Goal: Task Accomplishment & Management: Manage account settings

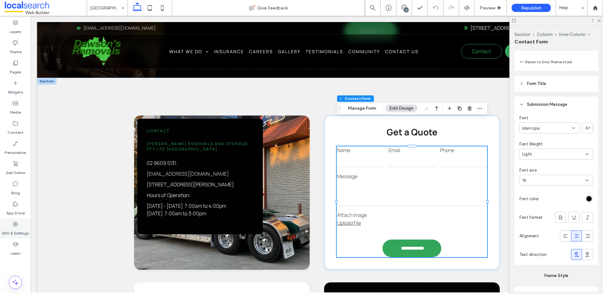
click at [15, 227] on label "SEO & Settings" at bounding box center [15, 231] width 27 height 9
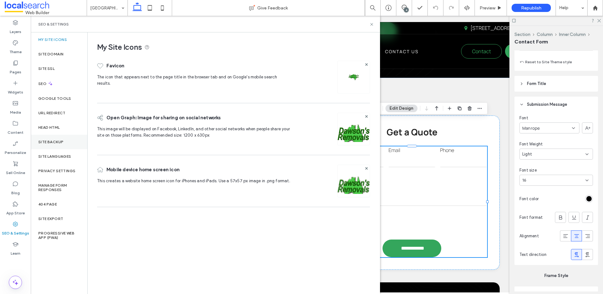
click at [52, 141] on label "Site Backup" at bounding box center [50, 142] width 25 height 4
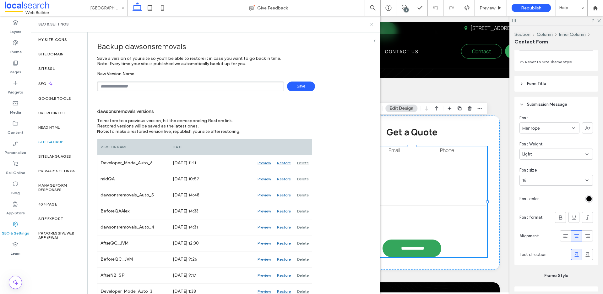
click at [372, 25] on icon at bounding box center [372, 24] width 5 height 5
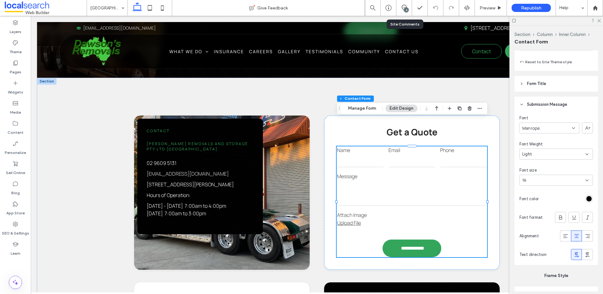
click at [405, 13] on div "4" at bounding box center [405, 8] width 16 height 16
click at [406, 9] on div "4" at bounding box center [406, 10] width 5 height 5
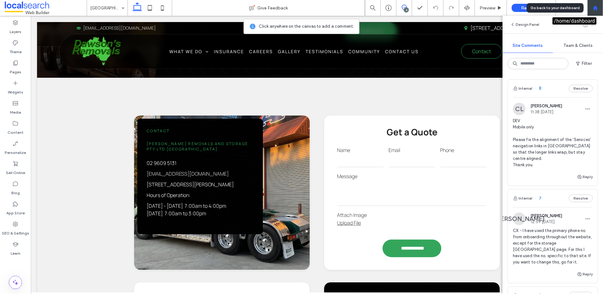
click at [594, 10] on icon at bounding box center [595, 7] width 5 height 5
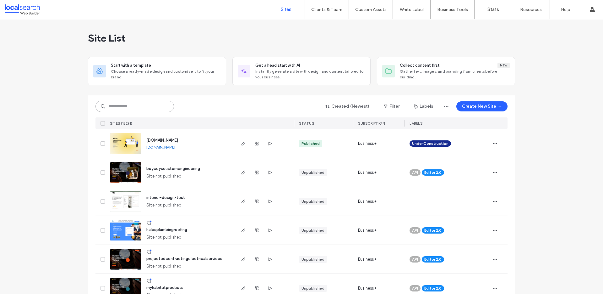
click at [122, 105] on input at bounding box center [135, 106] width 79 height 11
paste input "********"
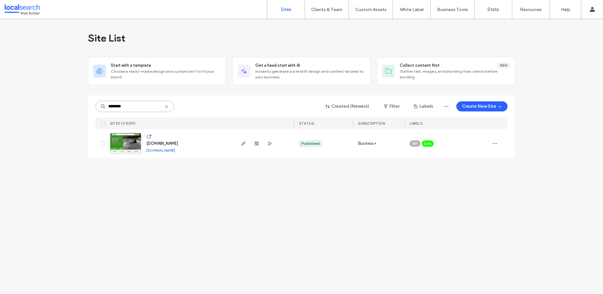
type input "********"
click at [178, 144] on span "[DOMAIN_NAME]" at bounding box center [162, 143] width 32 height 5
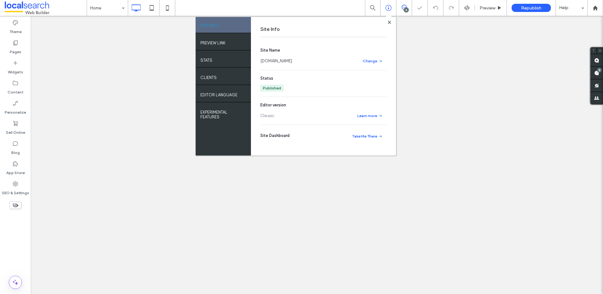
click at [292, 60] on link "[DOMAIN_NAME]" at bounding box center [277, 61] width 32 height 6
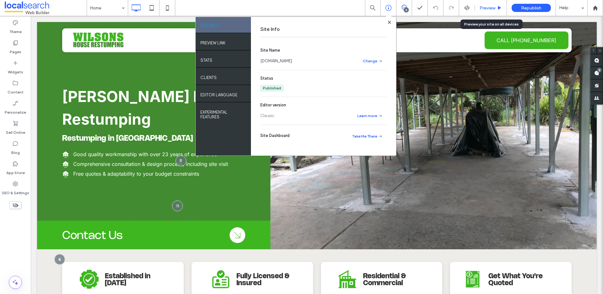
click at [501, 9] on icon at bounding box center [499, 8] width 5 height 5
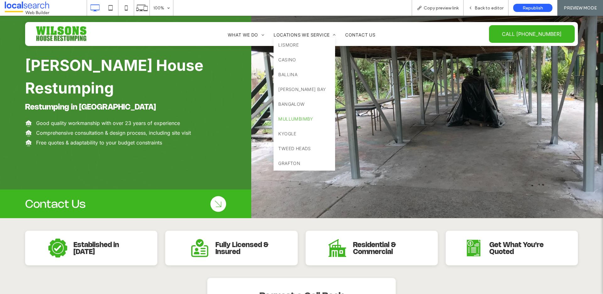
scroll to position [25, 0]
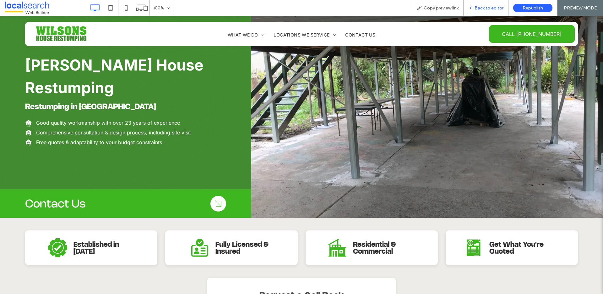
click at [477, 10] on span "Back to editor" at bounding box center [489, 7] width 29 height 5
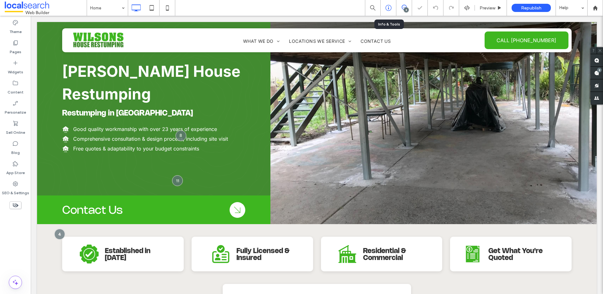
click at [391, 9] on use at bounding box center [389, 8] width 6 height 6
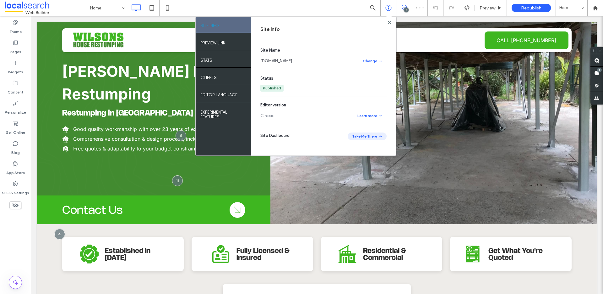
click at [360, 136] on button "Take Me There" at bounding box center [367, 136] width 39 height 8
click at [18, 183] on icon at bounding box center [15, 183] width 6 height 6
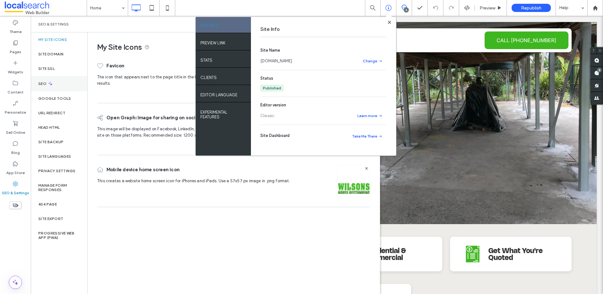
click at [50, 84] on icon at bounding box center [50, 83] width 5 height 5
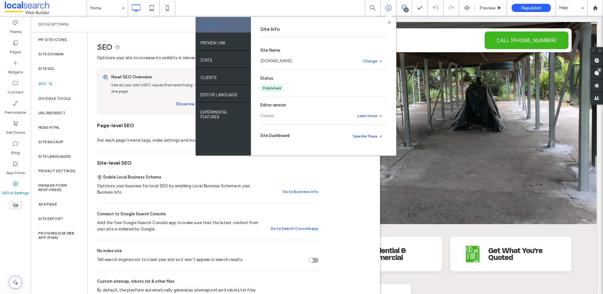
click at [391, 23] on div at bounding box center [389, 22] width 5 height 5
click at [389, 22] on use at bounding box center [389, 21] width 3 height 3
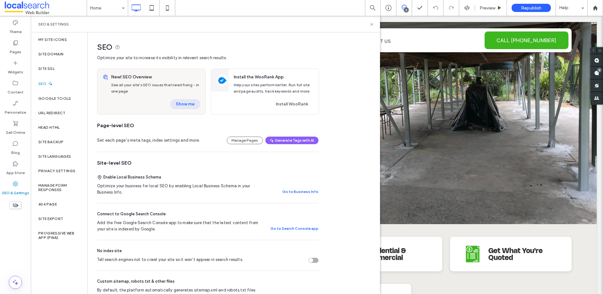
click at [192, 104] on button "Show me" at bounding box center [185, 104] width 30 height 10
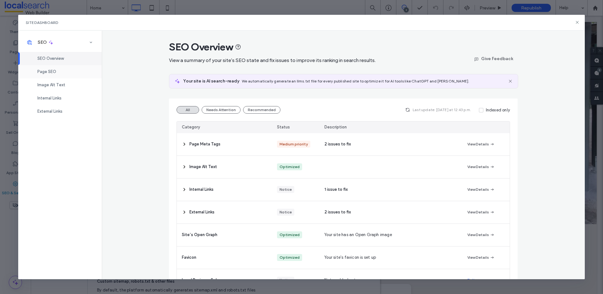
click at [63, 70] on div "Page SEO" at bounding box center [60, 71] width 84 height 13
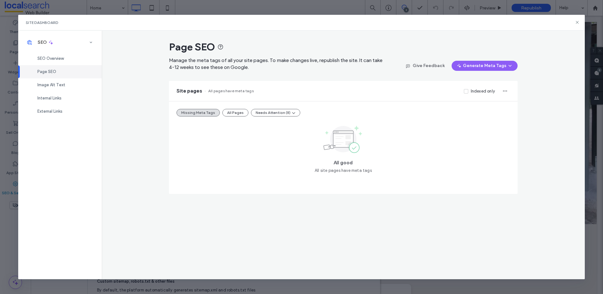
click at [234, 114] on button "All Pages" at bounding box center [235, 113] width 26 height 8
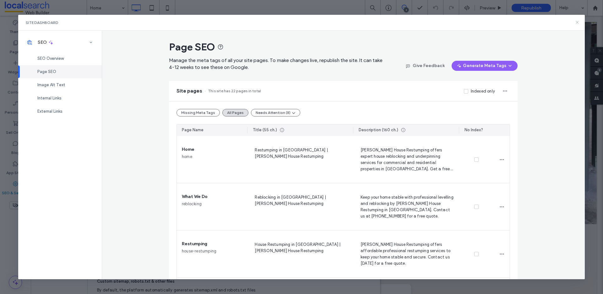
click at [577, 22] on icon at bounding box center [577, 22] width 5 height 5
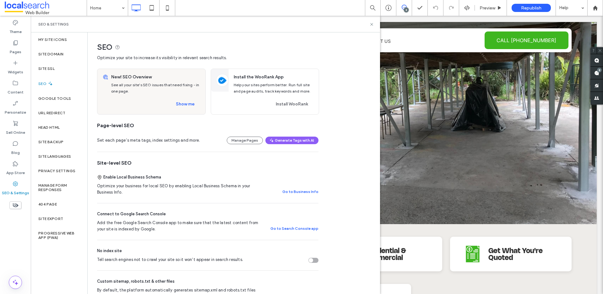
click at [406, 12] on div "8" at bounding box center [406, 10] width 5 height 5
click at [369, 24] on div "SEO & Settings" at bounding box center [205, 24] width 334 height 5
drag, startPoint x: 371, startPoint y: 24, endPoint x: 392, endPoint y: 14, distance: 23.1
click at [371, 24] on icon at bounding box center [372, 24] width 5 height 5
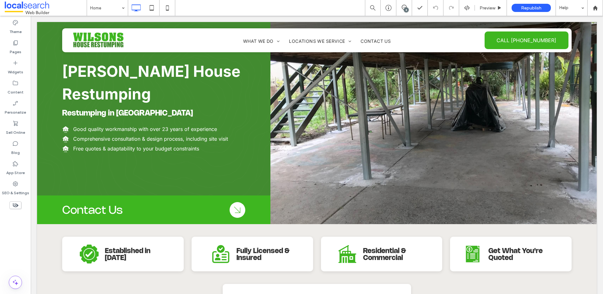
click at [404, 8] on div "8" at bounding box center [406, 10] width 5 height 5
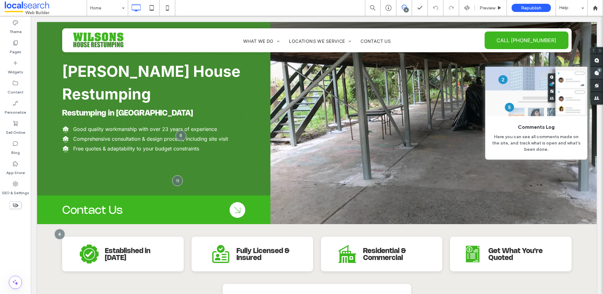
drag, startPoint x: 600, startPoint y: 73, endPoint x: 596, endPoint y: 73, distance: 3.5
click at [600, 73] on span at bounding box center [597, 73] width 13 height 12
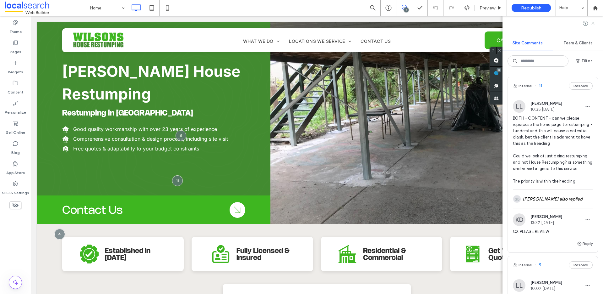
click at [594, 23] on icon at bounding box center [593, 23] width 5 height 5
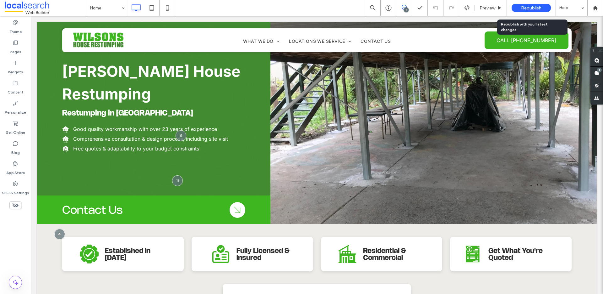
click at [530, 9] on span "Republish" at bounding box center [531, 7] width 20 height 5
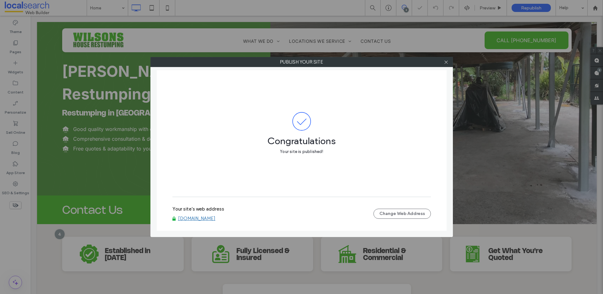
click at [193, 217] on link "www.wilsonshouserestumping.com.au" at bounding box center [196, 218] width 37 height 6
click at [447, 63] on use at bounding box center [446, 61] width 3 height 3
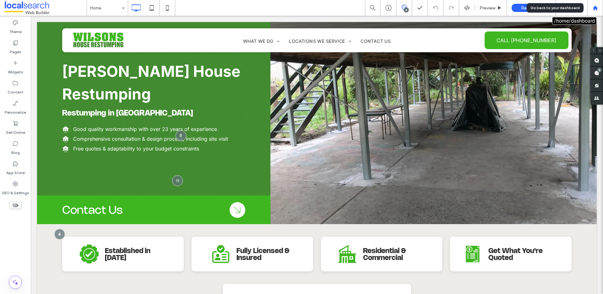
click at [594, 8] on icon at bounding box center [595, 7] width 5 height 5
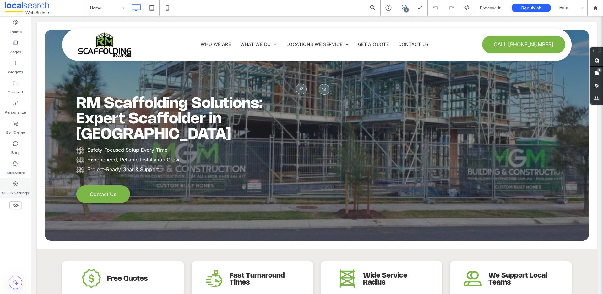
click at [10, 184] on div "SEO & Settings" at bounding box center [15, 188] width 31 height 20
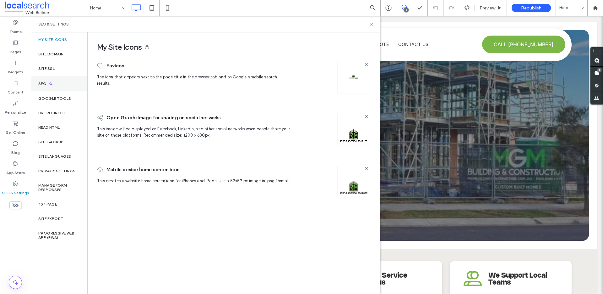
click at [60, 89] on div "SEO" at bounding box center [59, 83] width 57 height 15
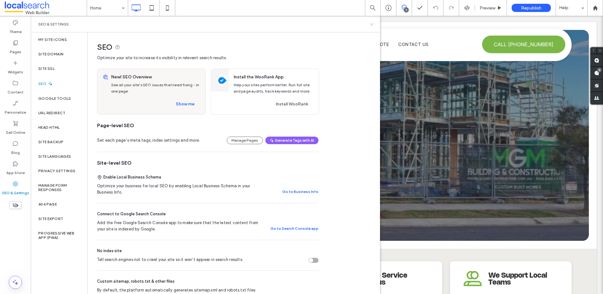
click at [373, 26] on icon at bounding box center [372, 24] width 5 height 5
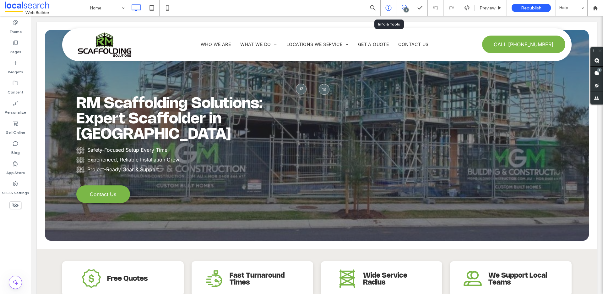
click at [388, 12] on div at bounding box center [389, 8] width 16 height 16
click at [391, 7] on icon at bounding box center [389, 8] width 6 height 6
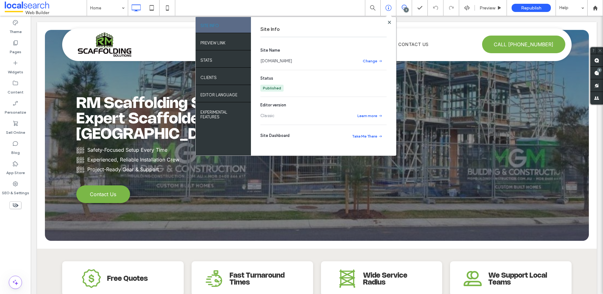
click at [292, 58] on link "www.rmscaffoldingsolutions.com.au" at bounding box center [277, 61] width 32 height 6
click at [493, 9] on span "Preview" at bounding box center [488, 7] width 16 height 5
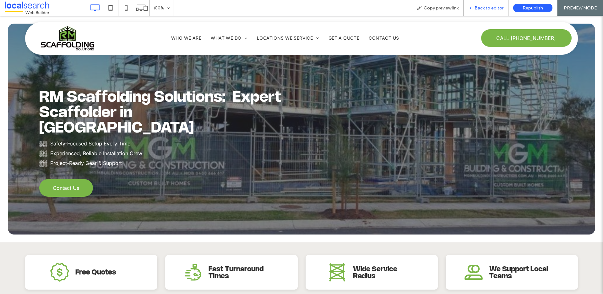
click at [488, 13] on div "Back to editor" at bounding box center [486, 8] width 45 height 16
click at [489, 9] on span "Back to editor" at bounding box center [489, 7] width 29 height 5
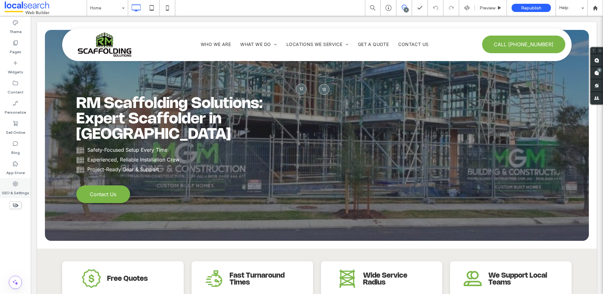
click at [9, 190] on label "SEO & Settings" at bounding box center [15, 191] width 27 height 9
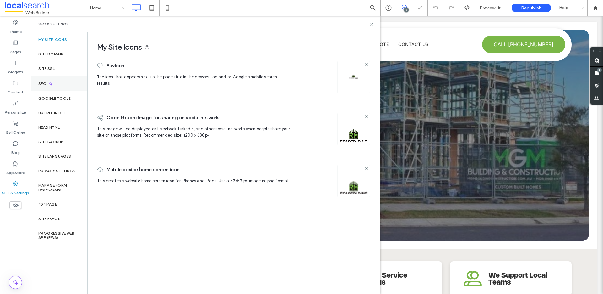
click at [58, 81] on div "SEO" at bounding box center [59, 83] width 57 height 15
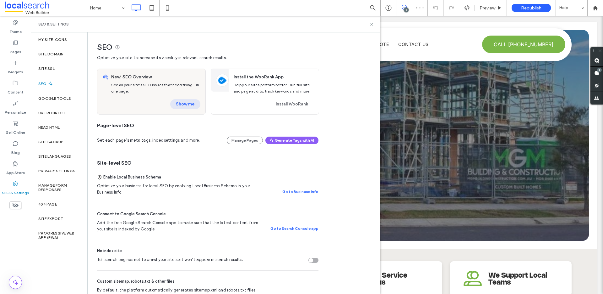
click at [180, 104] on button "Show me" at bounding box center [185, 104] width 30 height 10
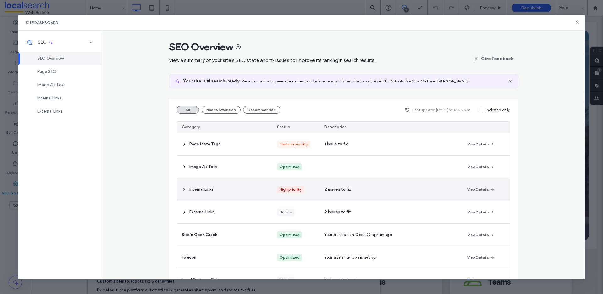
click at [368, 188] on div "2 issues to fix" at bounding box center [391, 189] width 143 height 22
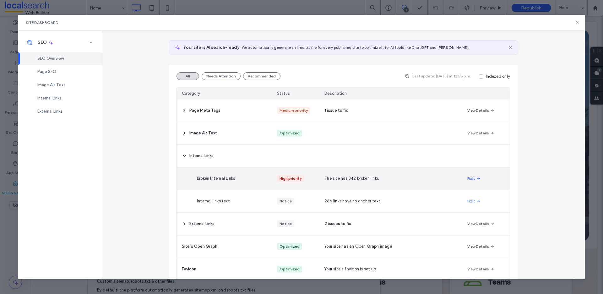
scroll to position [37, 0]
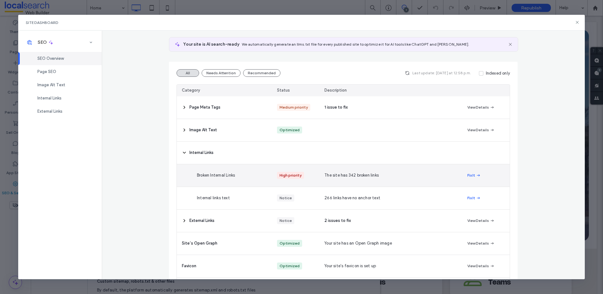
click at [368, 175] on span "The site has 342 broken links" at bounding box center [352, 175] width 54 height 6
click at [468, 175] on button "Fix It" at bounding box center [475, 175] width 14 height 8
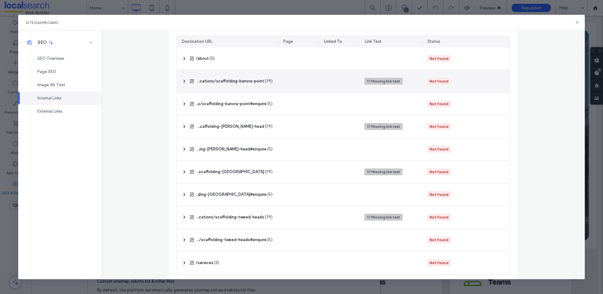
scroll to position [0, 0]
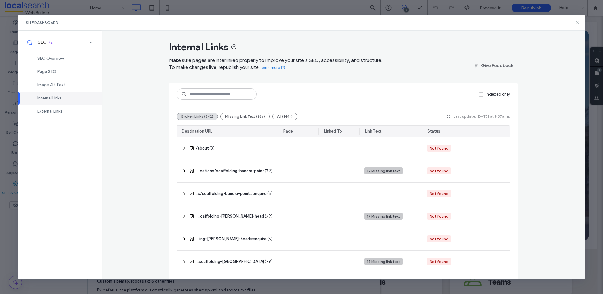
click at [575, 23] on icon at bounding box center [577, 22] width 5 height 5
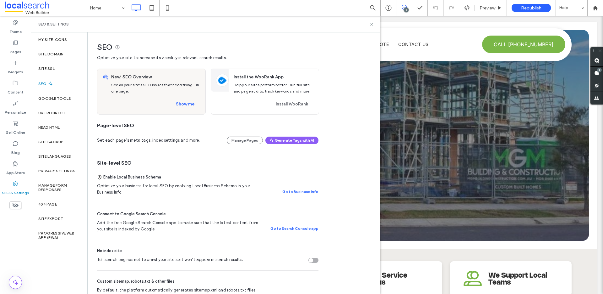
click at [23, 42] on div "Pages" at bounding box center [15, 47] width 31 height 20
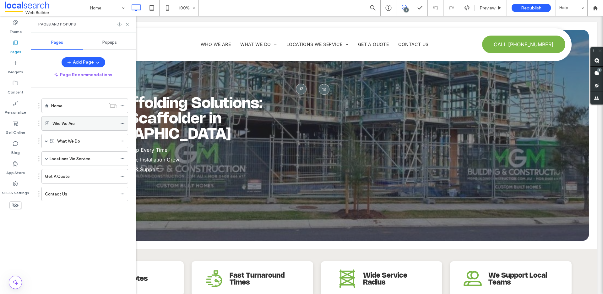
click at [125, 123] on div at bounding box center [124, 122] width 8 height 9
click at [123, 123] on use at bounding box center [122, 123] width 3 height 1
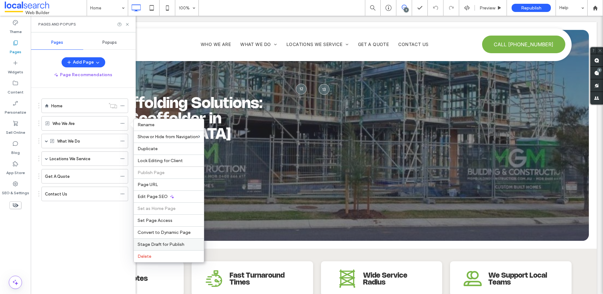
click at [169, 244] on span "Stage Draft for Publish" at bounding box center [161, 243] width 47 height 5
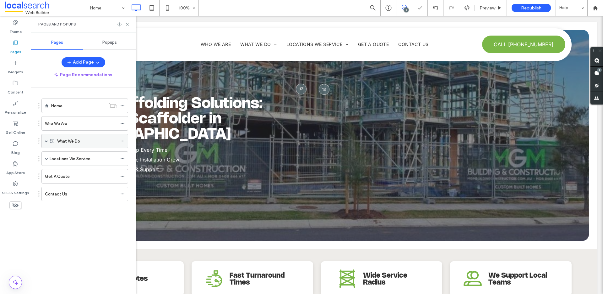
click at [46, 141] on span at bounding box center [46, 140] width 3 height 3
click at [123, 141] on icon at bounding box center [122, 141] width 4 height 4
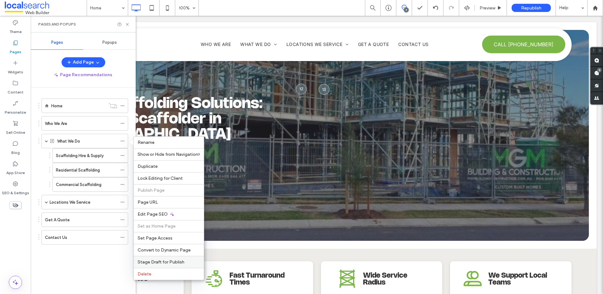
drag, startPoint x: 165, startPoint y: 261, endPoint x: 134, endPoint y: 245, distance: 34.6
click at [165, 261] on span "Stage Draft for Publish" at bounding box center [161, 261] width 47 height 5
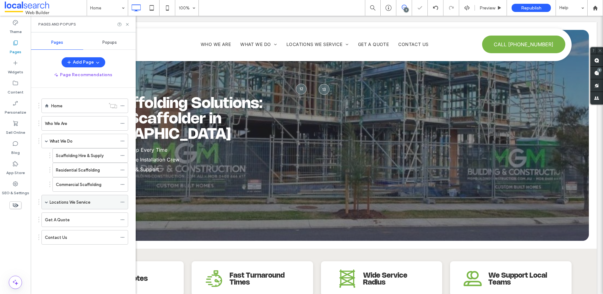
click at [47, 203] on span at bounding box center [46, 202] width 3 height 14
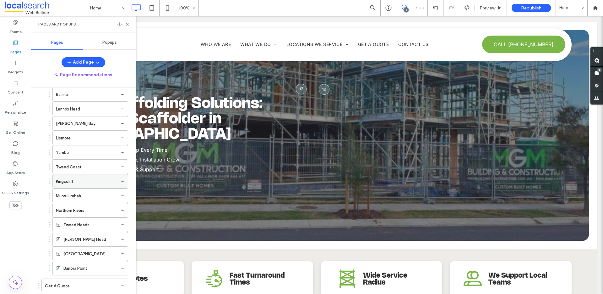
scroll to position [157, 0]
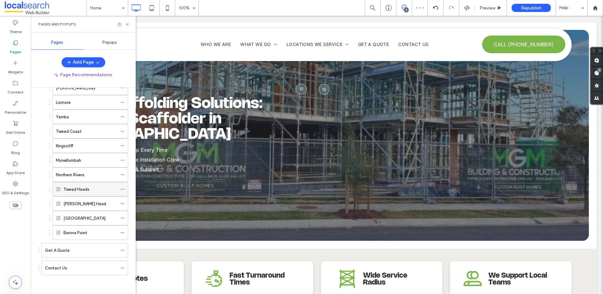
click at [123, 189] on icon at bounding box center [122, 189] width 4 height 4
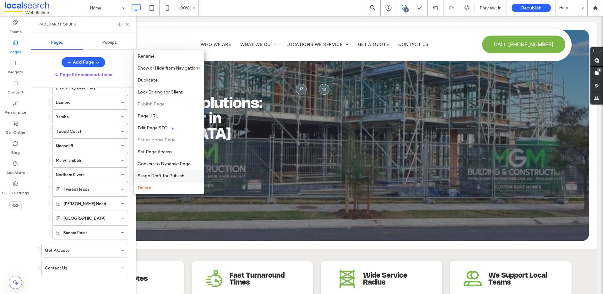
click at [162, 173] on span "Stage Draft for Publish" at bounding box center [161, 175] width 47 height 5
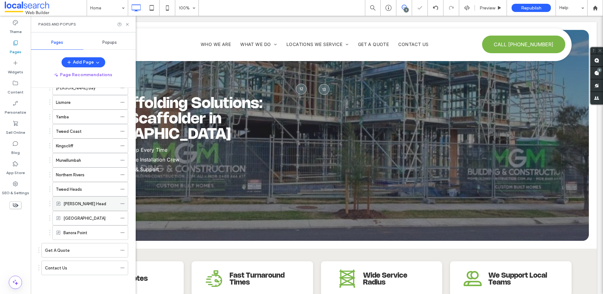
click at [123, 204] on icon at bounding box center [122, 203] width 4 height 4
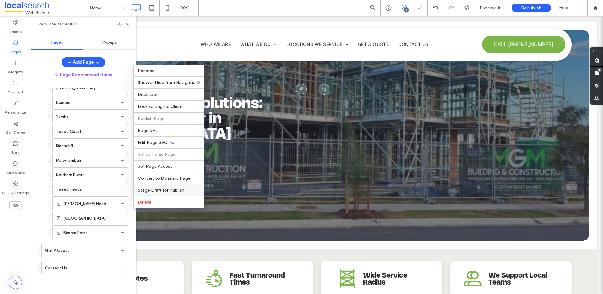
click at [149, 188] on span "Stage Draft for Publish" at bounding box center [161, 189] width 47 height 5
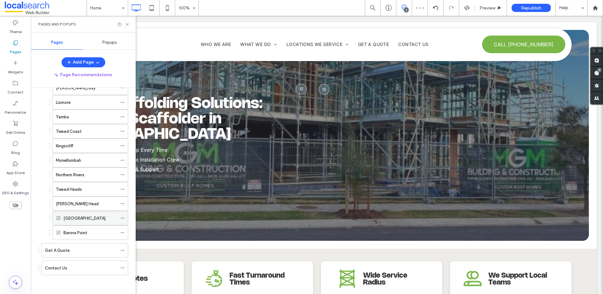
click at [123, 217] on icon at bounding box center [122, 218] width 4 height 4
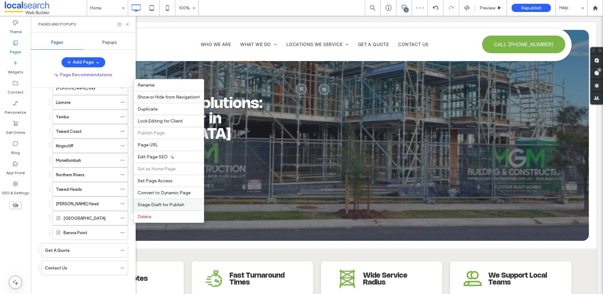
click at [140, 203] on span "Stage Draft for Publish" at bounding box center [161, 204] width 47 height 5
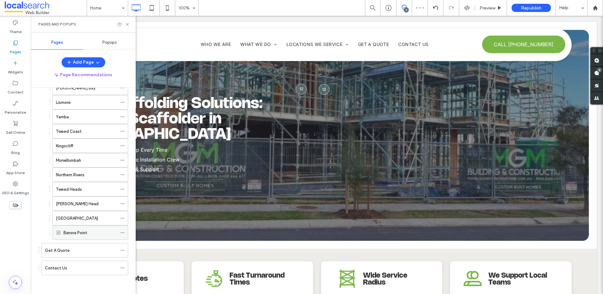
click at [120, 232] on icon at bounding box center [122, 232] width 4 height 4
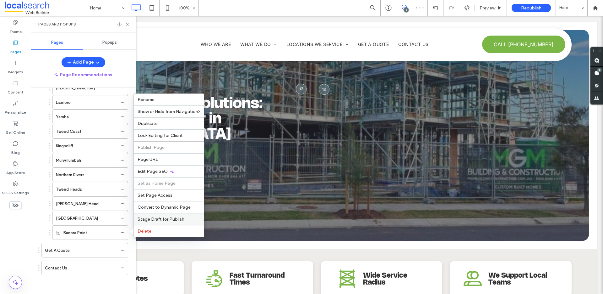
click at [169, 216] on span "Stage Draft for Publish" at bounding box center [161, 218] width 47 height 5
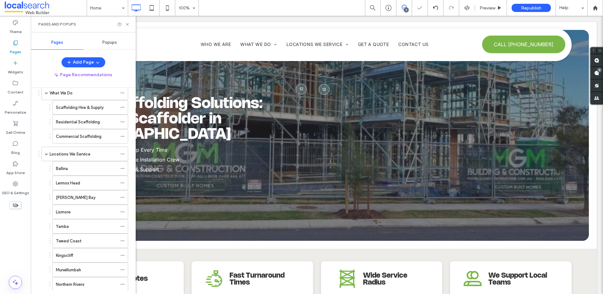
scroll to position [0, 0]
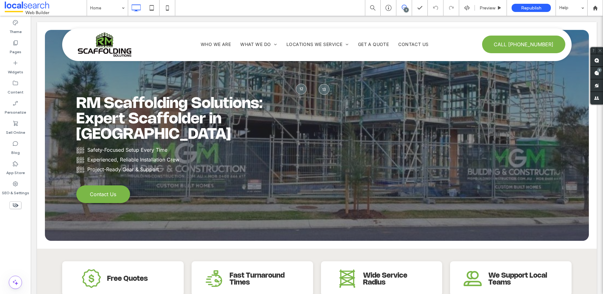
scroll to position [3, 0]
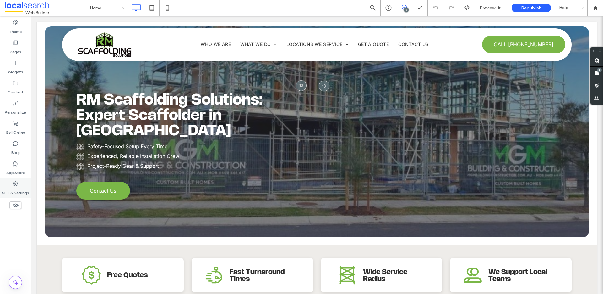
drag, startPoint x: 10, startPoint y: 190, endPoint x: 15, endPoint y: 179, distance: 12.1
click at [10, 190] on label "SEO & Settings" at bounding box center [15, 191] width 27 height 9
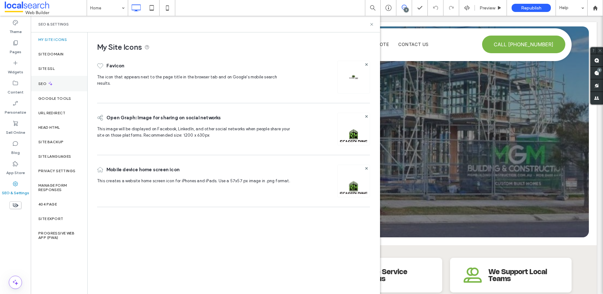
click at [56, 81] on div "SEO" at bounding box center [59, 83] width 57 height 15
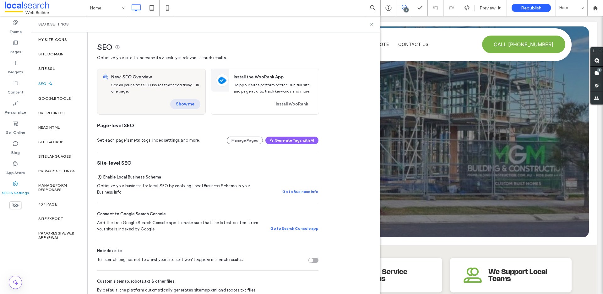
click at [186, 104] on button "Show me" at bounding box center [185, 104] width 30 height 10
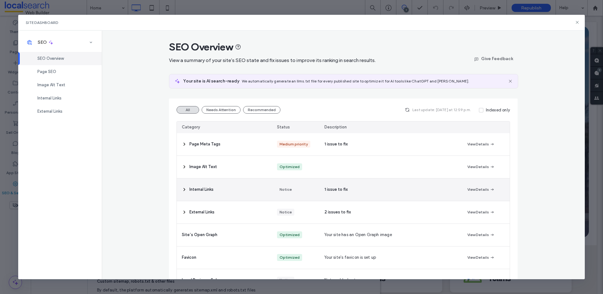
click at [409, 193] on div "1 issue to fix" at bounding box center [391, 189] width 143 height 22
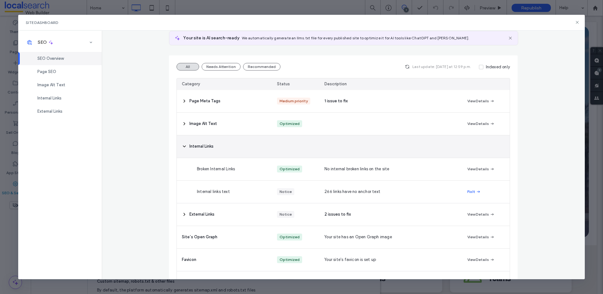
scroll to position [44, 0]
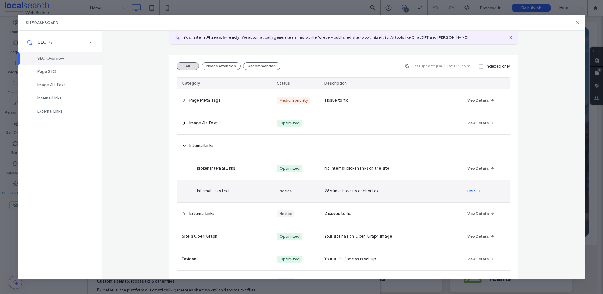
click at [472, 191] on button "Fix It" at bounding box center [475, 191] width 14 height 8
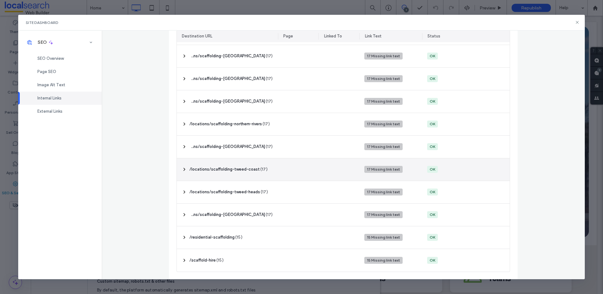
scroll to position [0, 0]
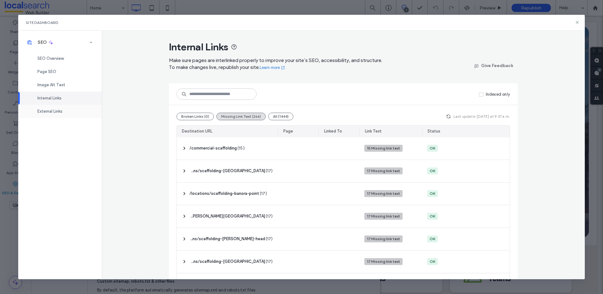
drag, startPoint x: 53, startPoint y: 109, endPoint x: 70, endPoint y: 107, distance: 17.4
click at [53, 109] on span "External Links" at bounding box center [49, 111] width 25 height 5
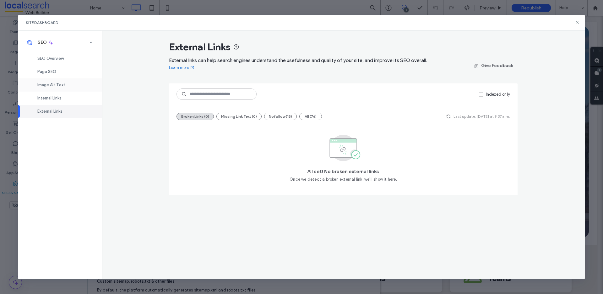
click at [60, 80] on div "Image Alt Text" at bounding box center [60, 84] width 84 height 13
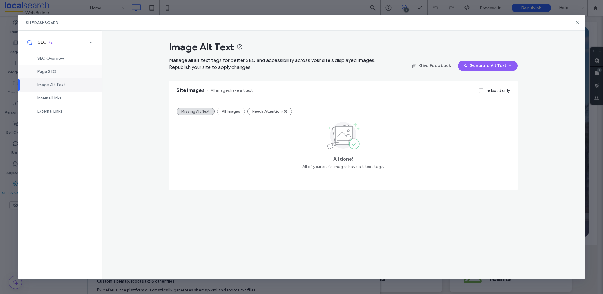
click at [53, 69] on span "Page SEO" at bounding box center [46, 71] width 19 height 5
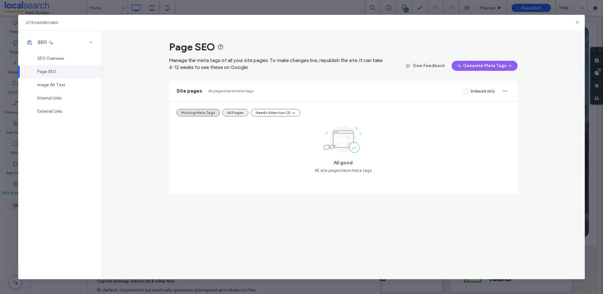
click at [229, 113] on button "All Pages" at bounding box center [235, 113] width 26 height 8
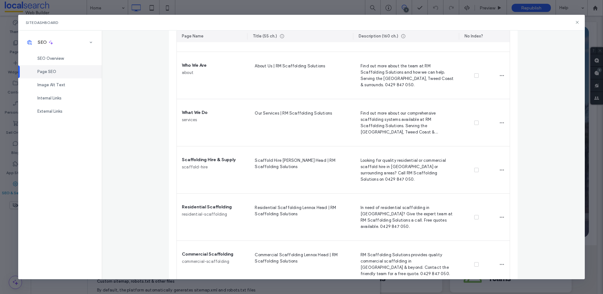
scroll to position [93, 0]
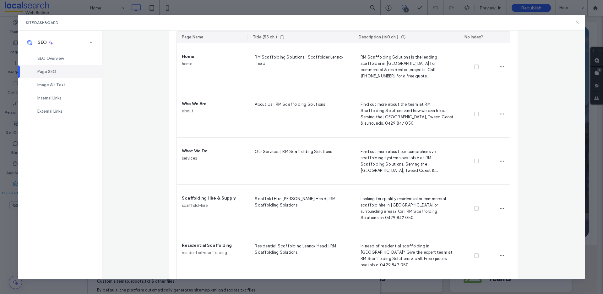
click at [577, 22] on icon at bounding box center [577, 22] width 5 height 5
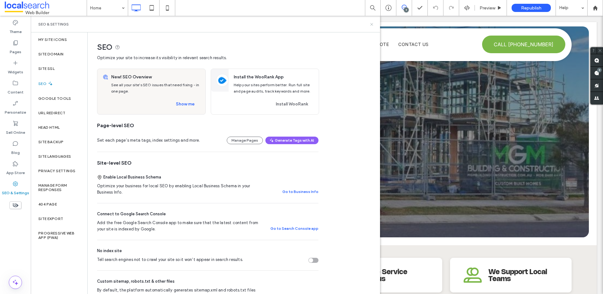
click at [372, 24] on icon at bounding box center [372, 24] width 5 height 5
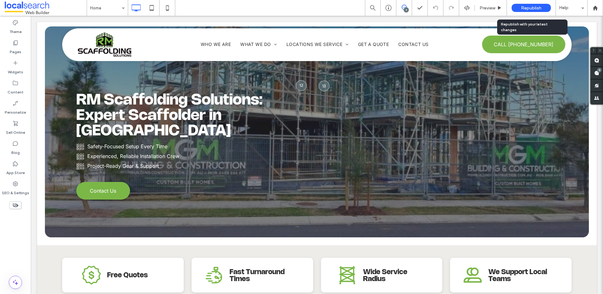
click at [526, 7] on span "Republish" at bounding box center [531, 7] width 20 height 5
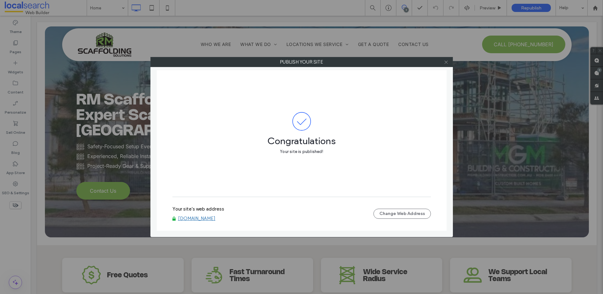
click at [447, 64] on span at bounding box center [446, 61] width 5 height 9
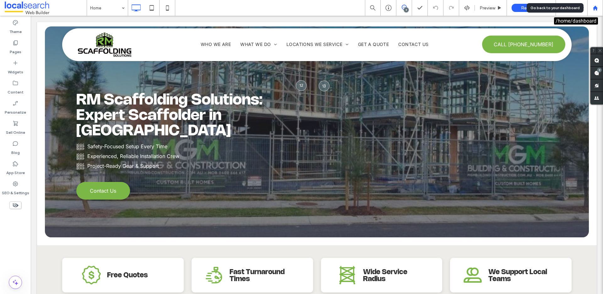
click at [594, 12] on div at bounding box center [596, 8] width 16 height 16
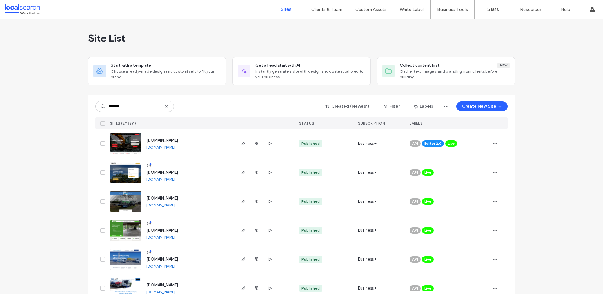
type input "*******"
click at [178, 230] on span "[DOMAIN_NAME]" at bounding box center [162, 230] width 32 height 5
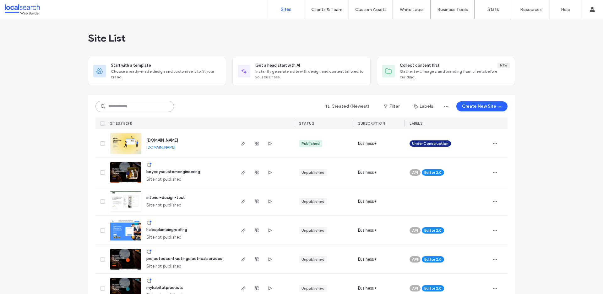
click at [146, 107] on input at bounding box center [135, 106] width 79 height 11
paste input "********"
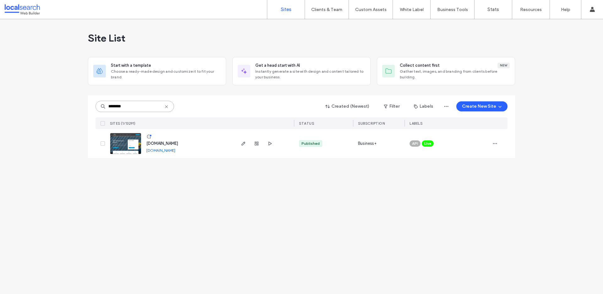
type input "********"
click at [175, 141] on span "[DOMAIN_NAME]" at bounding box center [162, 143] width 32 height 5
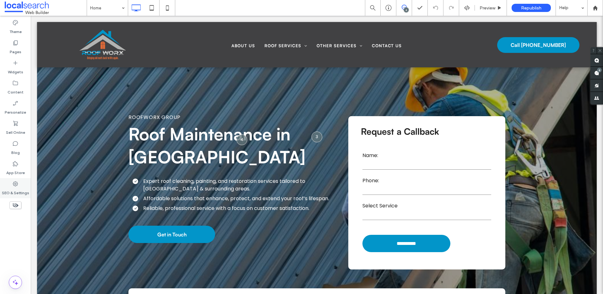
click at [17, 188] on label "SEO & Settings" at bounding box center [15, 191] width 27 height 9
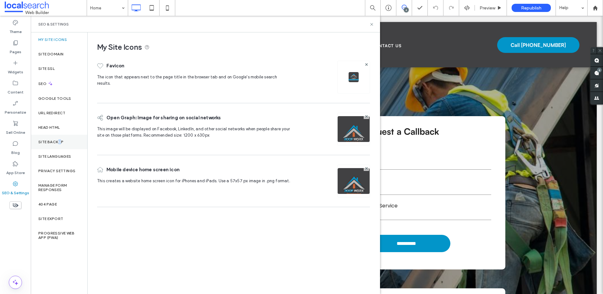
click at [59, 142] on label "Site Backup" at bounding box center [50, 142] width 25 height 4
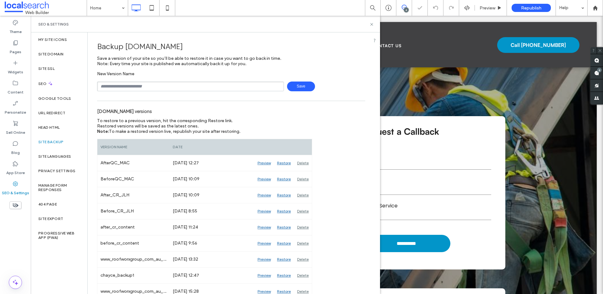
click at [155, 88] on input "text" at bounding box center [190, 86] width 187 height 10
type input "**********"
click at [299, 89] on span "Save" at bounding box center [301, 86] width 28 height 10
click at [370, 26] on icon at bounding box center [372, 24] width 5 height 5
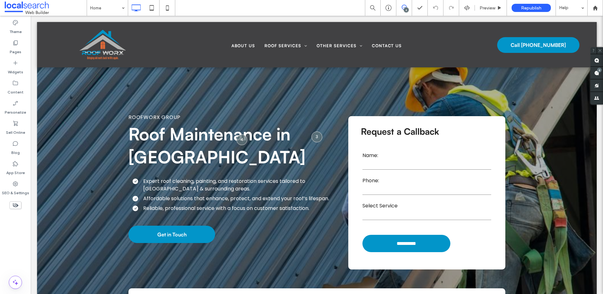
click at [407, 10] on div "6" at bounding box center [406, 10] width 5 height 5
click at [402, 7] on icon at bounding box center [404, 7] width 5 height 5
click at [600, 72] on div "6" at bounding box center [597, 73] width 13 height 13
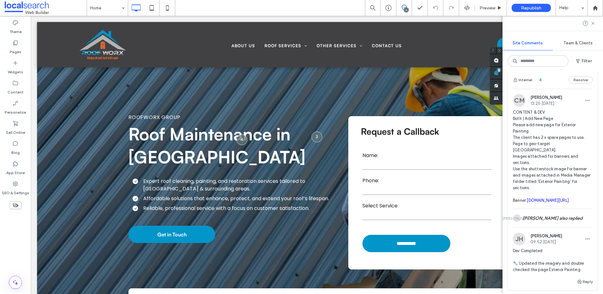
scroll to position [536, 0]
click at [569, 113] on span "CONTENT & DEV Both | Add New Page Please add new page for Exterior Painting. Th…" at bounding box center [553, 154] width 80 height 94
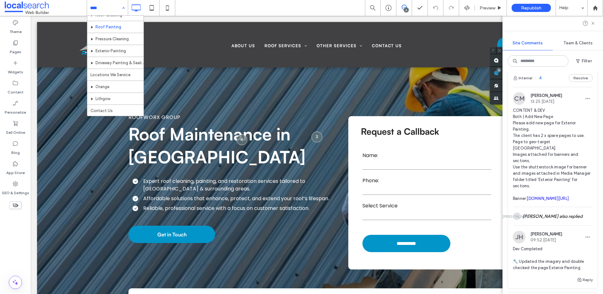
scroll to position [0, 0]
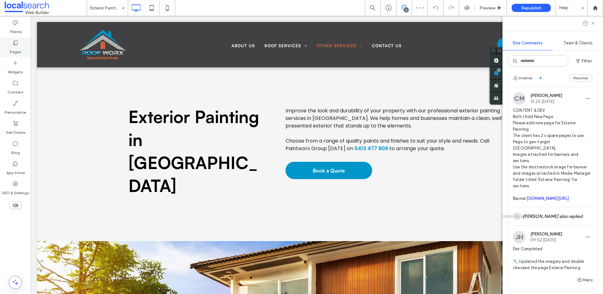
click at [6, 46] on div "Pages" at bounding box center [15, 47] width 31 height 20
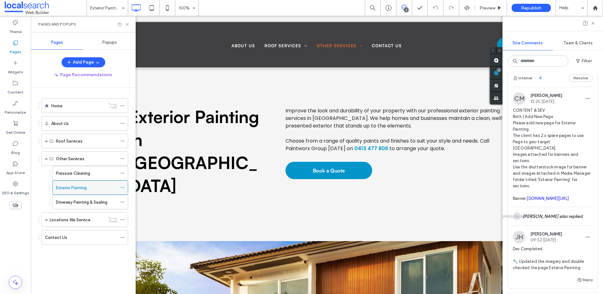
click at [122, 187] on use at bounding box center [122, 187] width 3 height 1
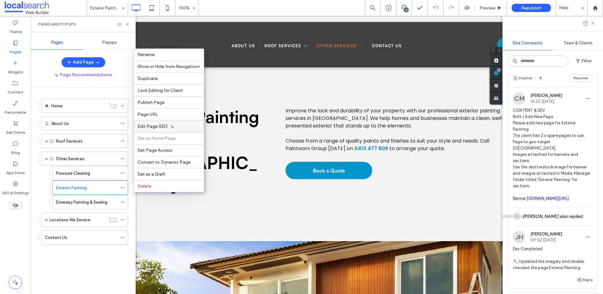
click at [152, 125] on span "Edit Page SEO" at bounding box center [153, 125] width 30 height 5
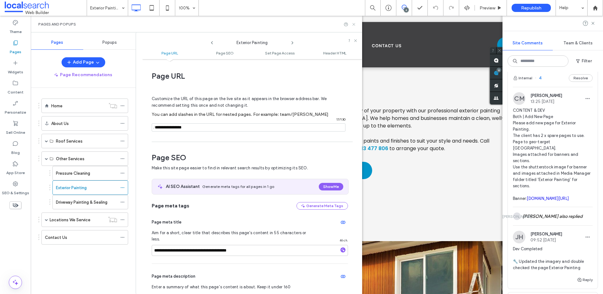
click at [353, 25] on icon at bounding box center [354, 24] width 5 height 5
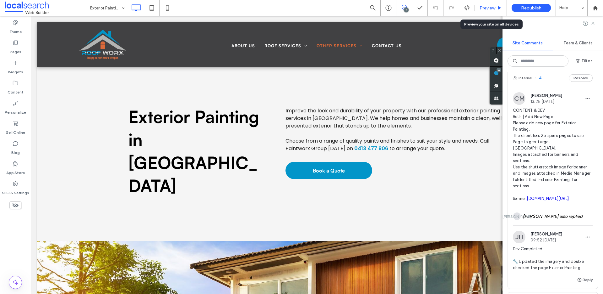
click at [480, 5] on div "Preview" at bounding box center [491, 8] width 32 height 16
click at [492, 9] on span "Preview" at bounding box center [488, 7] width 16 height 5
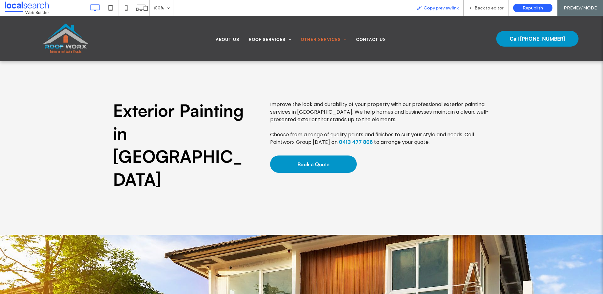
drag, startPoint x: 438, startPoint y: 8, endPoint x: 431, endPoint y: 4, distance: 8.3
click at [437, 7] on span "Copy preview link" at bounding box center [441, 7] width 35 height 5
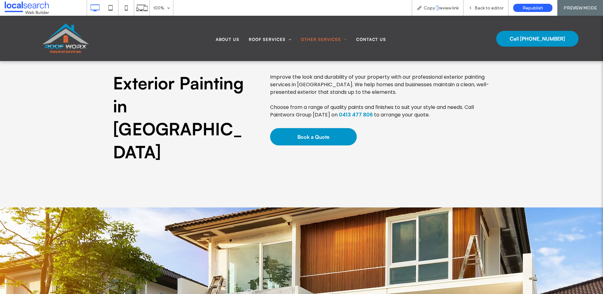
scroll to position [26, 0]
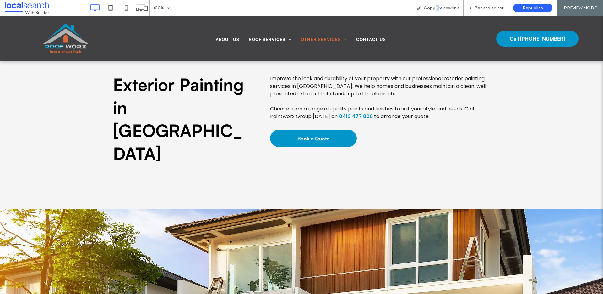
click at [183, 15] on div "100% Copy preview link Back to editor Republish PREVIEW MODE" at bounding box center [345, 8] width 517 height 16
click at [484, 7] on span "Back to editor" at bounding box center [489, 7] width 29 height 5
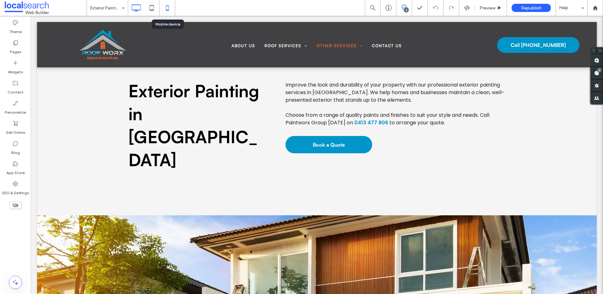
click at [168, 7] on icon at bounding box center [167, 8] width 13 height 13
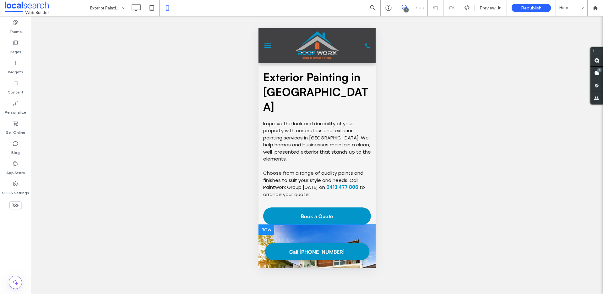
scroll to position [5, 0]
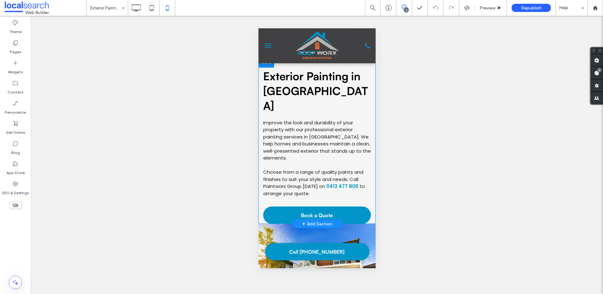
click at [260, 202] on div "Improve the look and durability of your property with our professional exterior…" at bounding box center [316, 170] width 117 height 108
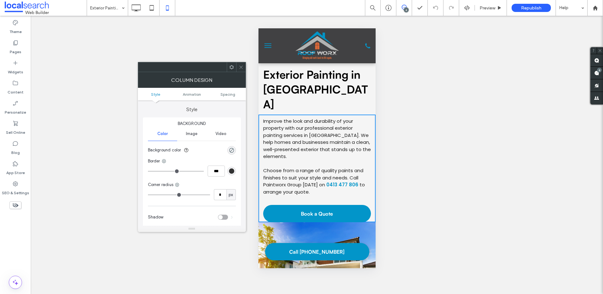
scroll to position [8, 0]
click at [232, 95] on span "Spacing" at bounding box center [228, 94] width 15 height 5
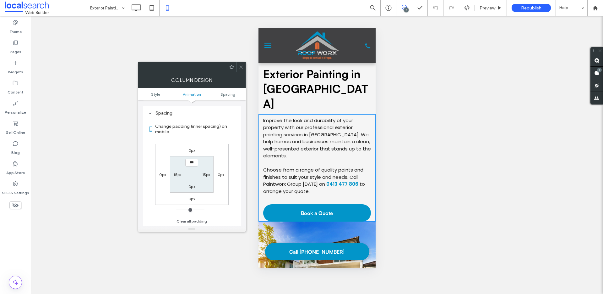
scroll to position [147, 0]
click at [191, 187] on label "0px" at bounding box center [192, 186] width 7 height 5
type input "**"
type input "****"
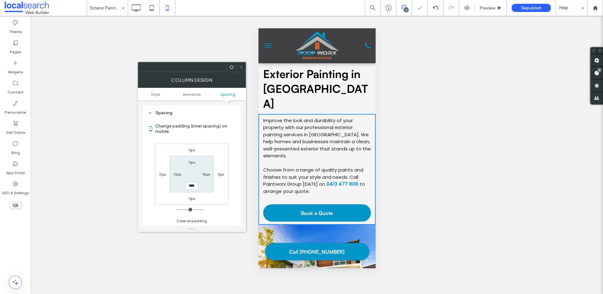
drag, startPoint x: 243, startPoint y: 66, endPoint x: 255, endPoint y: 66, distance: 11.9
click at [243, 66] on icon at bounding box center [241, 67] width 5 height 5
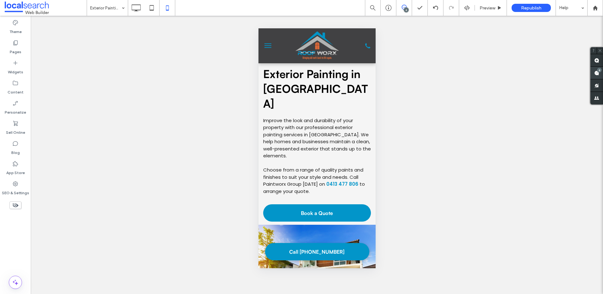
drag, startPoint x: 596, startPoint y: 72, endPoint x: 587, endPoint y: 75, distance: 9.0
click at [596, 72] on use at bounding box center [597, 72] width 5 height 5
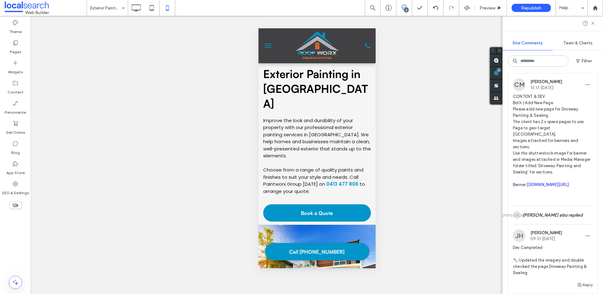
scroll to position [777, 0]
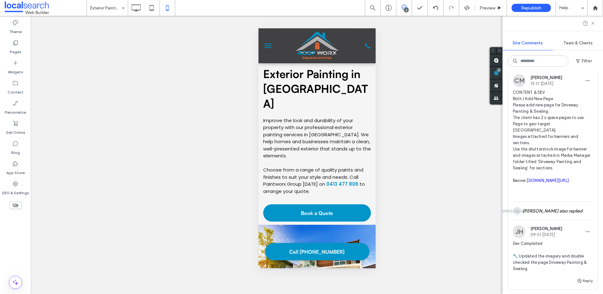
click at [553, 183] on link "shutterstock.com/image-photo/close-showing-driveway-sealant-protect-bricks-2277…" at bounding box center [548, 180] width 42 height 5
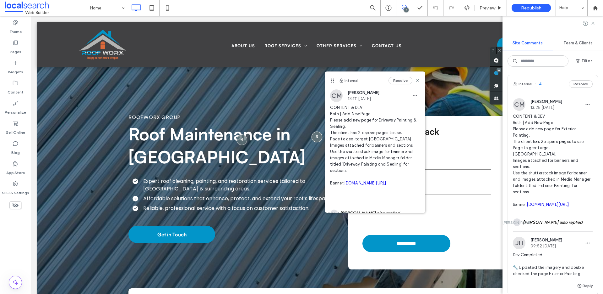
scroll to position [529, 0]
click at [549, 206] on link "shutterstock.com/image-photo/exterior-view-new-house-under-construction-6940255…" at bounding box center [548, 205] width 42 height 5
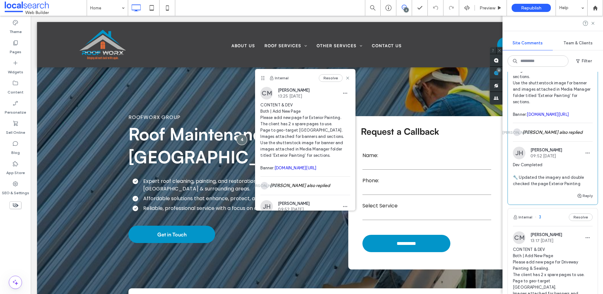
scroll to position [629, 0]
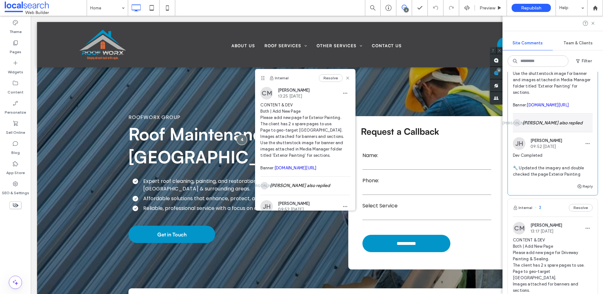
click at [564, 132] on div "JA James Adderley also replied" at bounding box center [553, 122] width 80 height 18
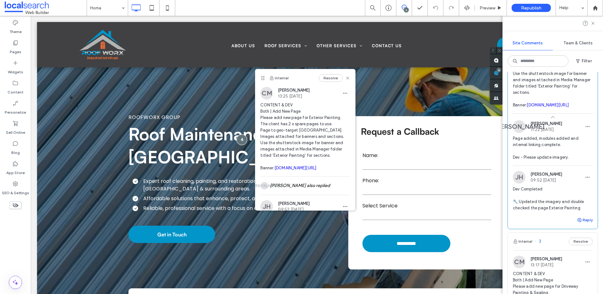
click at [584, 223] on button "Reply" at bounding box center [585, 220] width 16 height 8
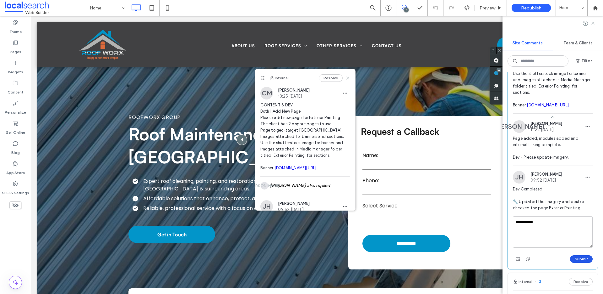
type textarea "**********"
click at [584, 262] on button "Submit" at bounding box center [581, 259] width 23 height 8
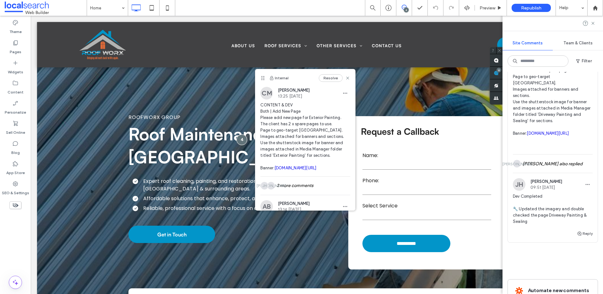
scroll to position [868, 0]
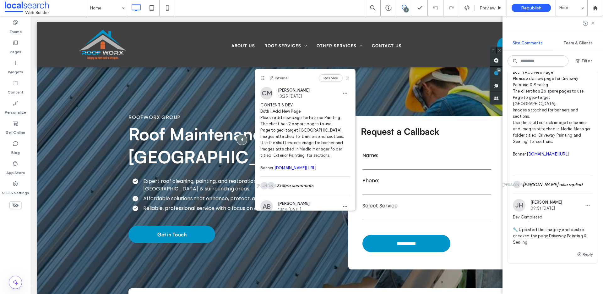
click at [562, 130] on span "CONTENT & DEV Both | Add New Page Please add new page for Driveway Painting & S…" at bounding box center [553, 116] width 80 height 107
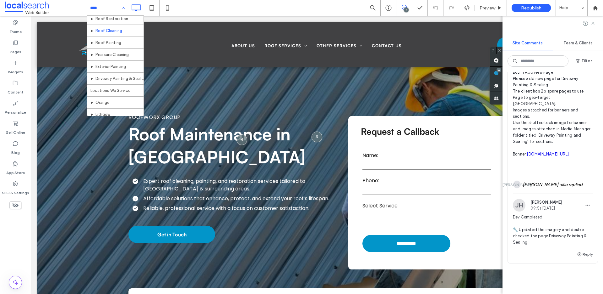
scroll to position [30, 0]
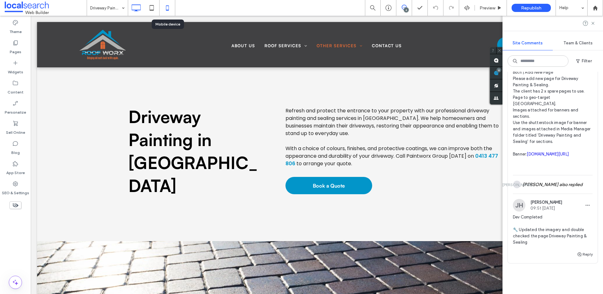
click at [173, 8] on icon at bounding box center [167, 8] width 13 height 13
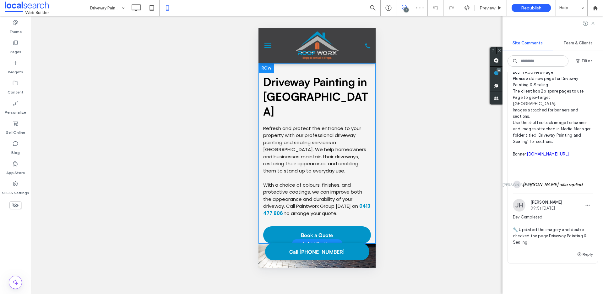
click at [261, 208] on div "Refresh and protect the entrance to your property with our professional drivewa…" at bounding box center [316, 183] width 117 height 122
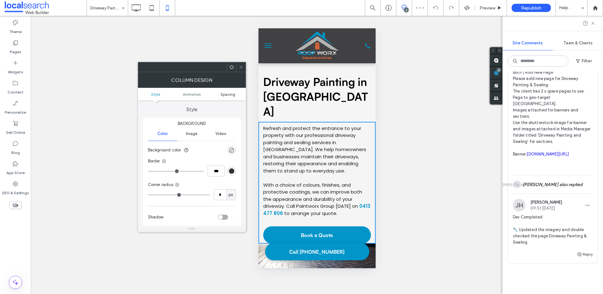
click at [221, 94] on span "Spacing" at bounding box center [228, 94] width 15 height 5
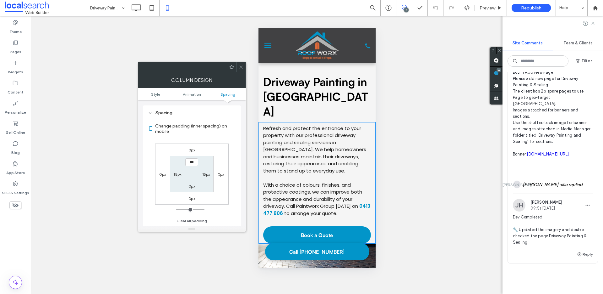
scroll to position [147, 0]
drag, startPoint x: 191, startPoint y: 198, endPoint x: 199, endPoint y: 200, distance: 7.8
click at [193, 199] on label "0px" at bounding box center [192, 198] width 7 height 5
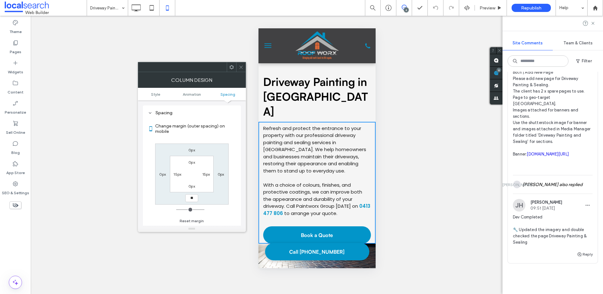
type input "**"
type input "*"
type input "***"
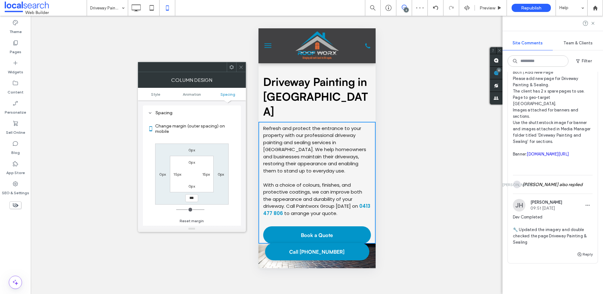
click at [190, 186] on label "0px" at bounding box center [192, 186] width 7 height 5
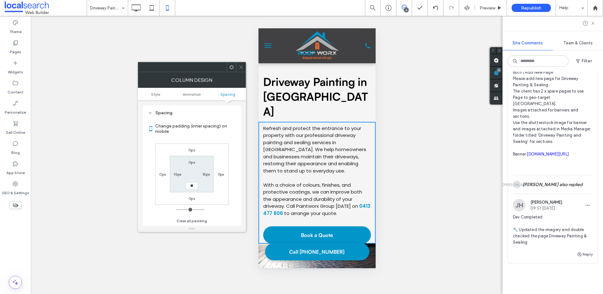
type input "**"
type input "****"
drag, startPoint x: 242, startPoint y: 65, endPoint x: 265, endPoint y: 26, distance: 45.8
click at [241, 65] on icon at bounding box center [241, 67] width 5 height 5
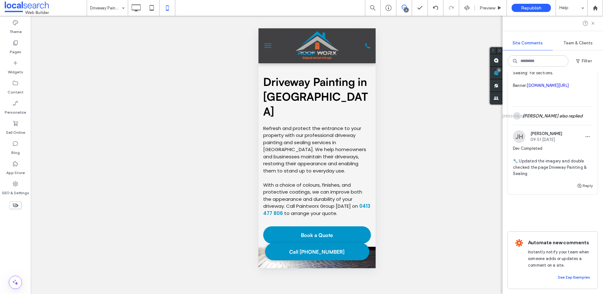
scroll to position [939, 0]
click at [589, 189] on button "Reply" at bounding box center [585, 186] width 16 height 8
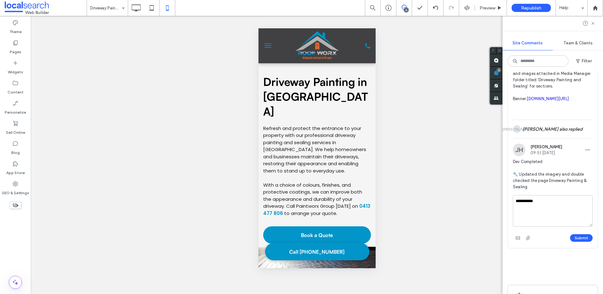
scroll to position [941, 0]
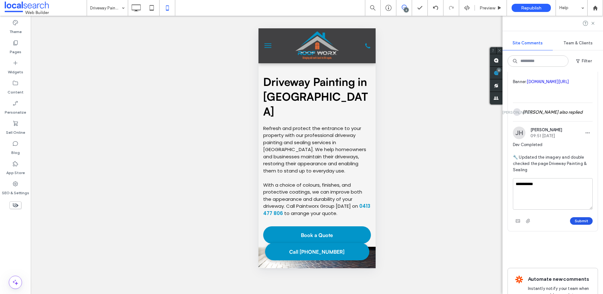
type textarea "**********"
click at [573, 224] on button "Submit" at bounding box center [581, 221] width 23 height 8
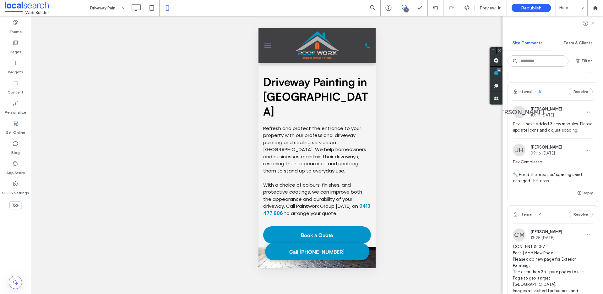
scroll to position [395, 0]
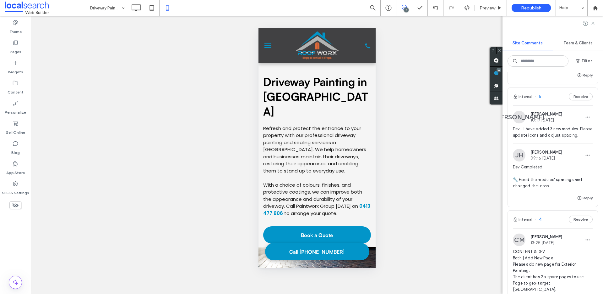
click at [548, 104] on div "Internal 5 Resolve" at bounding box center [553, 97] width 90 height 18
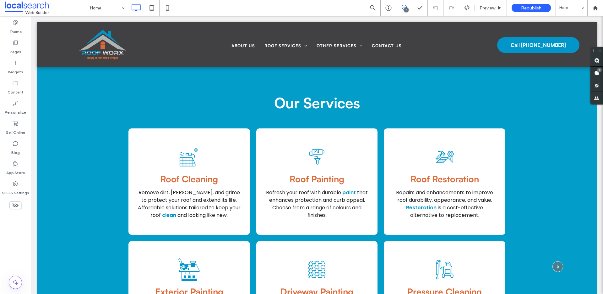
scroll to position [704, 0]
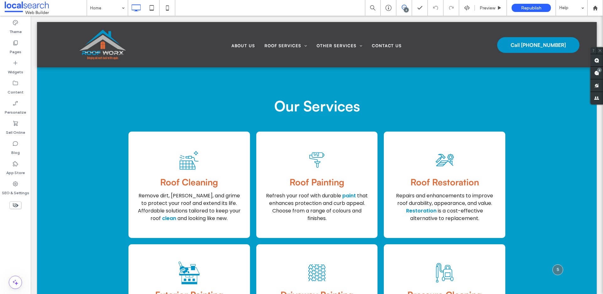
click at [404, 9] on div "6" at bounding box center [406, 10] width 5 height 5
click at [595, 73] on use at bounding box center [597, 72] width 5 height 5
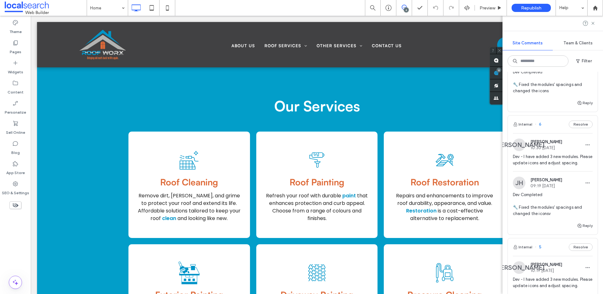
scroll to position [255, 0]
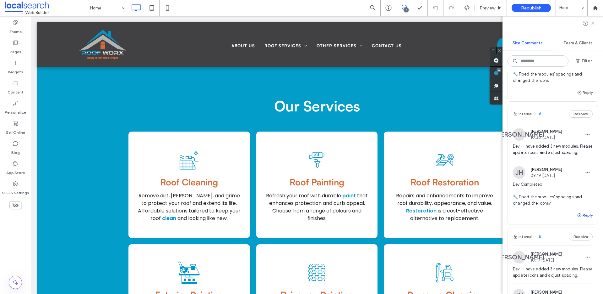
click at [583, 216] on button "Reply" at bounding box center [585, 215] width 16 height 8
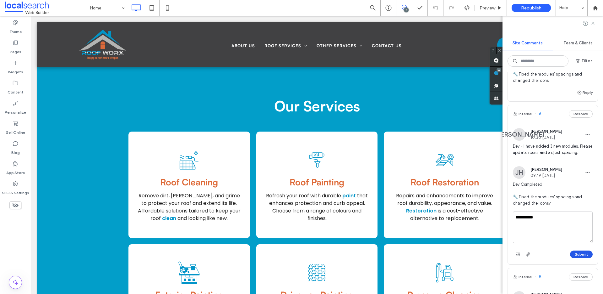
type textarea "**********"
drag, startPoint x: 583, startPoint y: 255, endPoint x: 570, endPoint y: 214, distance: 43.5
click at [583, 255] on button "Submit" at bounding box center [581, 254] width 23 height 8
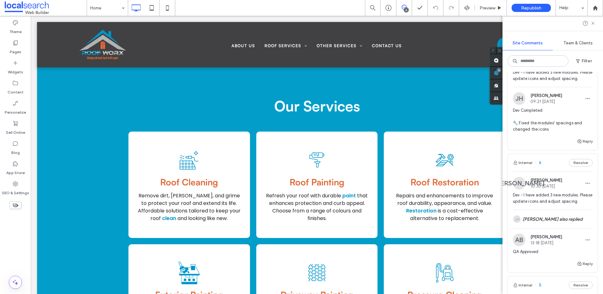
scroll to position [146, 0]
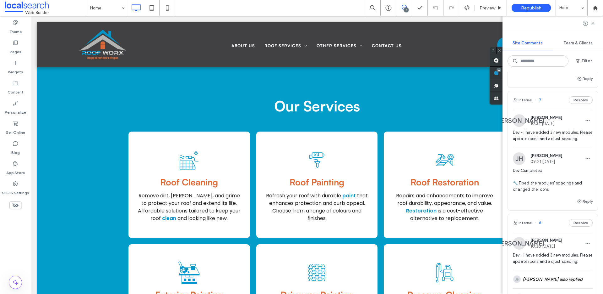
click at [568, 115] on div "JA James Adderley 10:32 Aug 12 2025" at bounding box center [553, 120] width 80 height 13
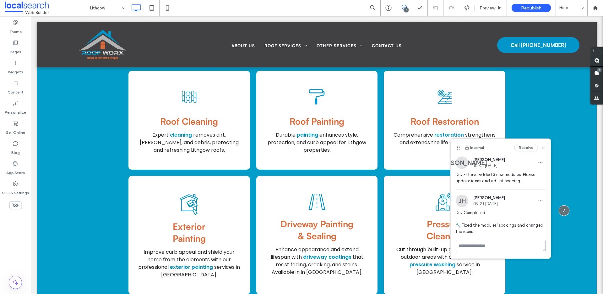
click at [490, 244] on textarea at bounding box center [501, 245] width 90 height 12
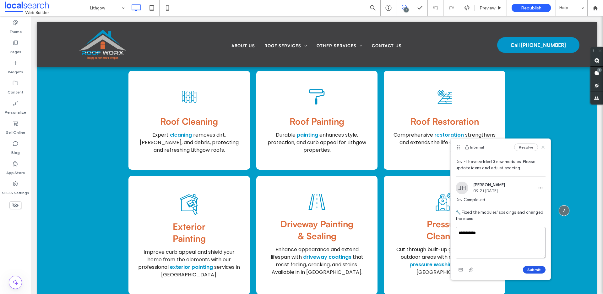
type textarea "**********"
click at [531, 272] on button "Submit" at bounding box center [534, 270] width 23 height 8
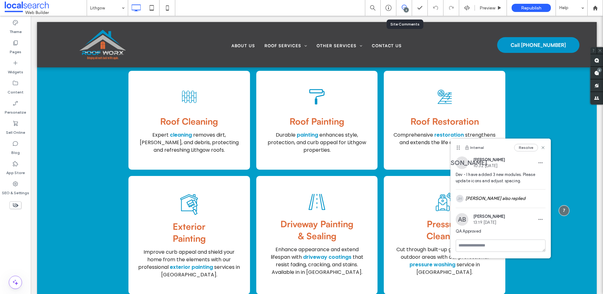
click at [404, 12] on div "6" at bounding box center [405, 8] width 16 height 16
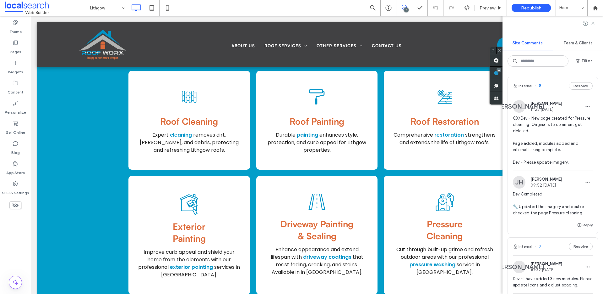
drag, startPoint x: 596, startPoint y: 71, endPoint x: 591, endPoint y: 74, distance: 6.2
click at [503, 71] on div "6" at bounding box center [496, 73] width 13 height 13
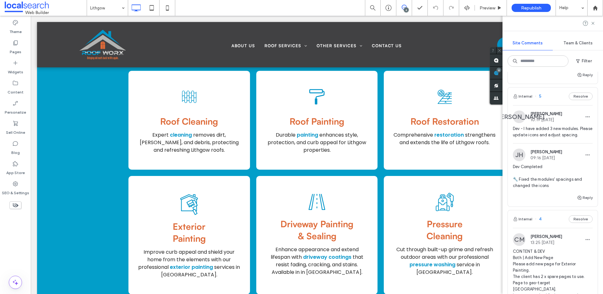
scroll to position [392, 0]
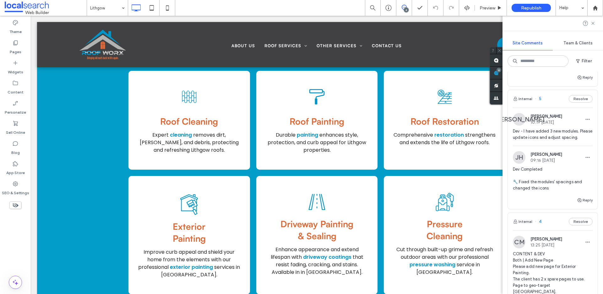
click at [575, 163] on div "JH John Hernandez 09:16 Aug 15 2025" at bounding box center [553, 157] width 80 height 13
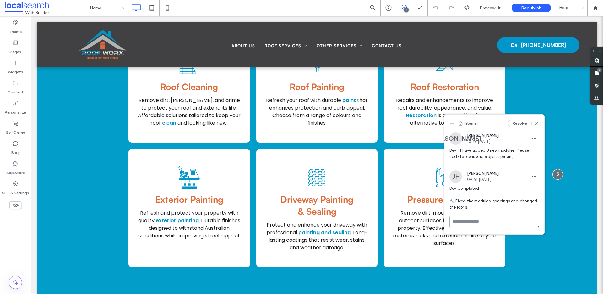
click at [483, 224] on textarea at bounding box center [495, 221] width 90 height 12
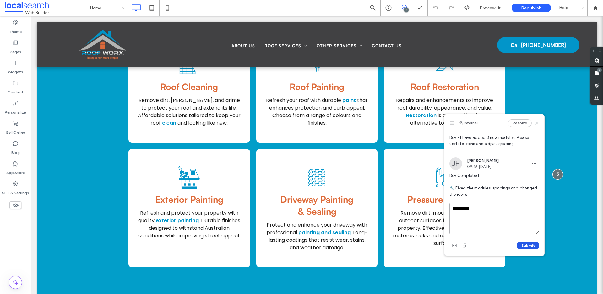
type textarea "**********"
click at [524, 244] on button "Submit" at bounding box center [528, 245] width 23 height 8
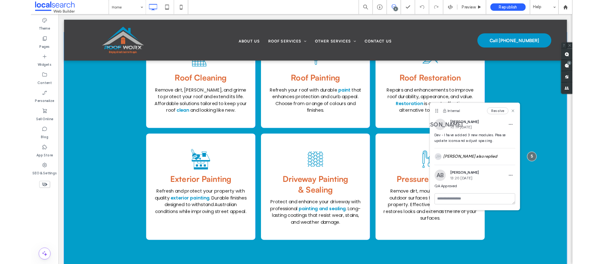
scroll to position [799, 0]
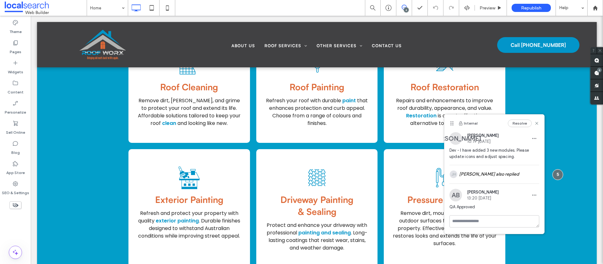
click at [409, 8] on span at bounding box center [404, 7] width 15 height 5
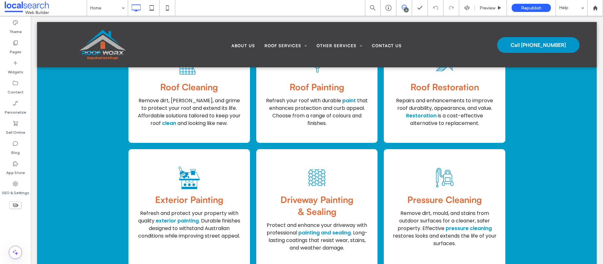
click at [403, 6] on icon at bounding box center [404, 7] width 5 height 5
click at [598, 74] on use at bounding box center [597, 72] width 5 height 5
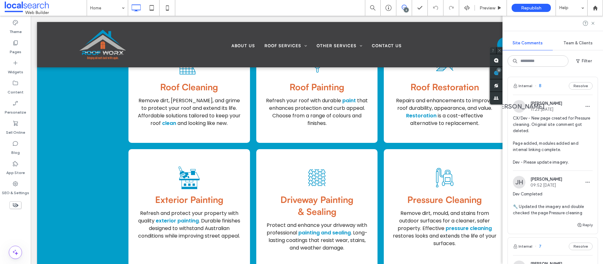
click at [563, 109] on div "JA James Adderley 11:23 Aug 12 2025" at bounding box center [553, 106] width 80 height 13
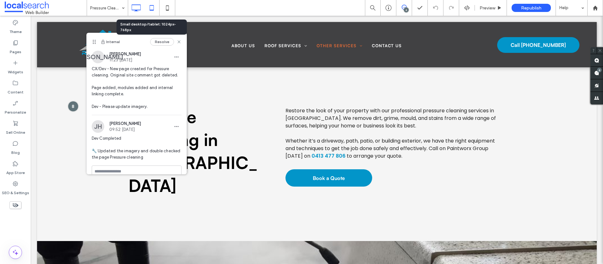
click at [157, 8] on icon at bounding box center [151, 8] width 13 height 13
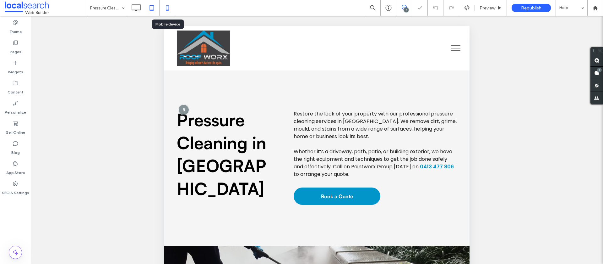
click at [166, 6] on icon at bounding box center [167, 8] width 13 height 13
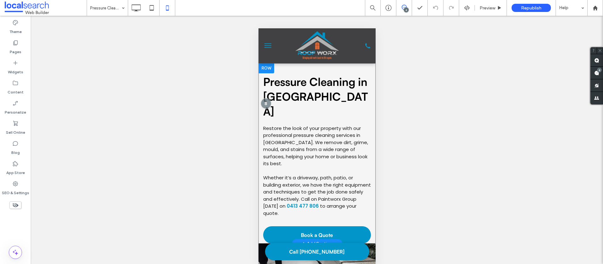
click at [260, 217] on div "Restore the look of your property with our professional pressure cleaning servi…" at bounding box center [316, 183] width 117 height 122
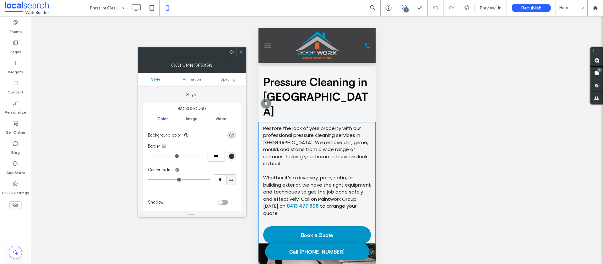
click at [233, 82] on ul "Style Animation Spacing" at bounding box center [192, 79] width 108 height 13
click at [231, 81] on span "Spacing" at bounding box center [228, 79] width 15 height 5
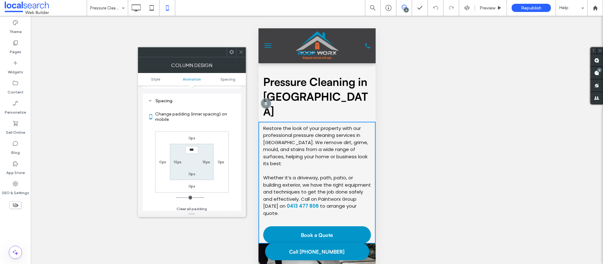
scroll to position [147, 0]
click at [192, 172] on label "0px" at bounding box center [192, 170] width 7 height 5
type input "**"
type input "****"
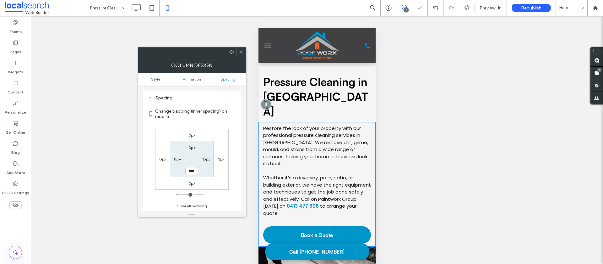
click at [239, 51] on icon at bounding box center [241, 52] width 5 height 5
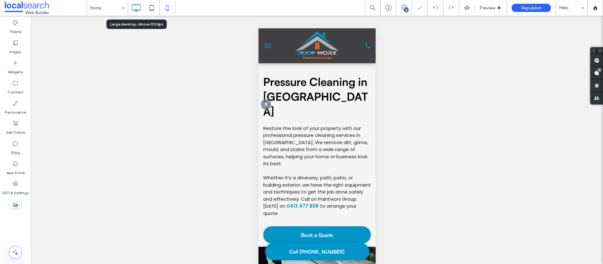
click at [140, 11] on icon at bounding box center [136, 8] width 13 height 13
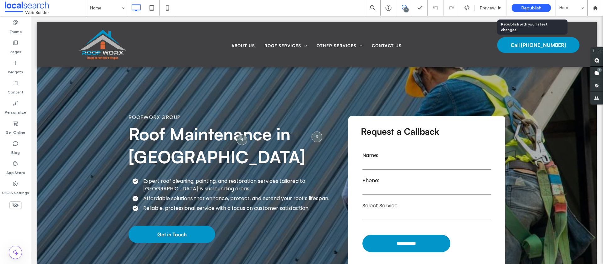
click at [524, 7] on span "Republish" at bounding box center [531, 7] width 20 height 5
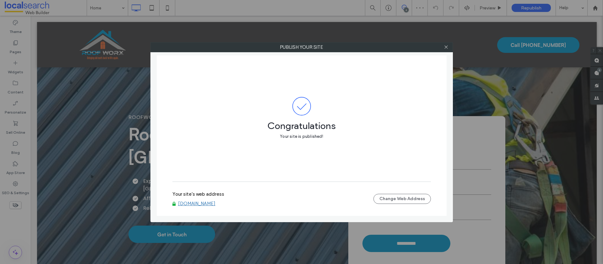
click at [209, 202] on link "[DOMAIN_NAME]" at bounding box center [196, 203] width 37 height 6
click at [447, 48] on icon at bounding box center [446, 47] width 5 height 5
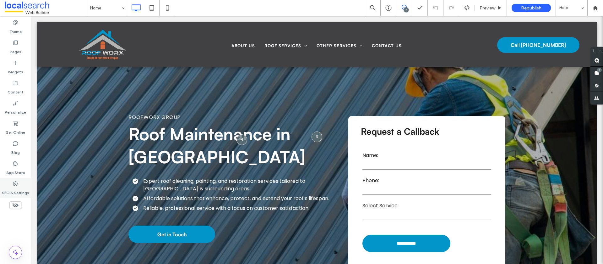
click at [8, 192] on label "SEO & Settings" at bounding box center [15, 191] width 27 height 9
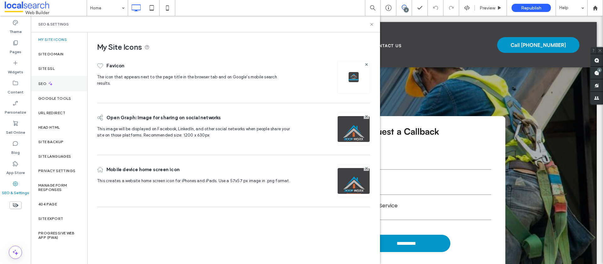
click at [74, 80] on div "SEO" at bounding box center [59, 83] width 57 height 15
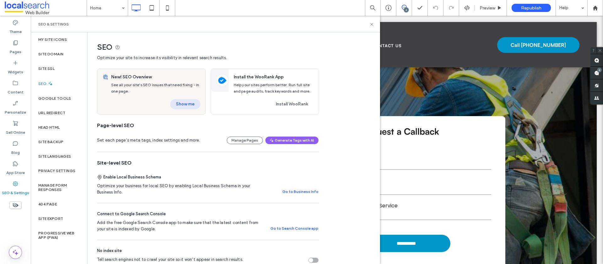
click at [189, 107] on button "Show me" at bounding box center [185, 104] width 30 height 10
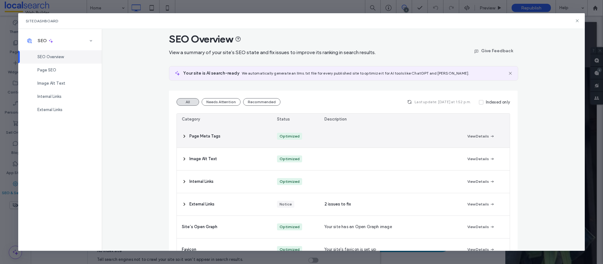
scroll to position [7, 0]
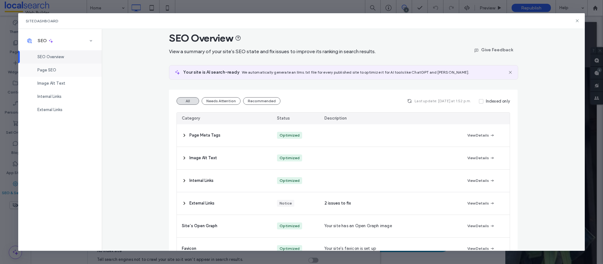
click at [55, 68] on span "Page SEO" at bounding box center [46, 70] width 19 height 5
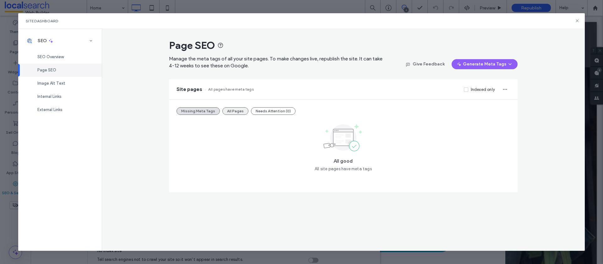
click at [227, 108] on button "All Pages" at bounding box center [235, 111] width 26 height 8
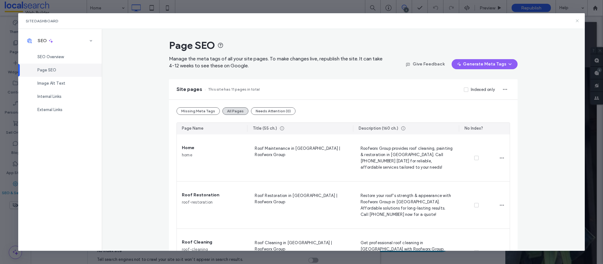
click at [579, 21] on icon at bounding box center [577, 20] width 5 height 5
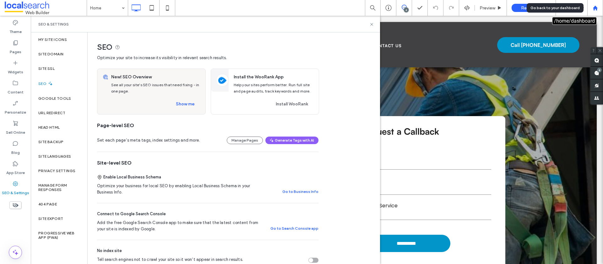
click at [595, 12] on div at bounding box center [596, 8] width 16 height 16
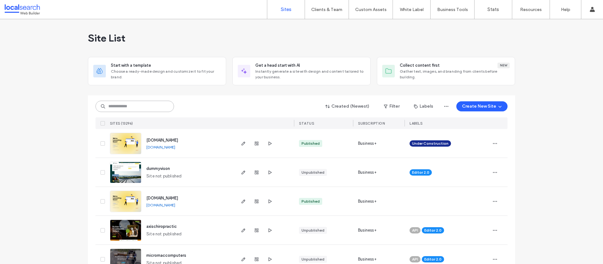
click at [118, 106] on input at bounding box center [135, 106] width 79 height 11
paste input "********"
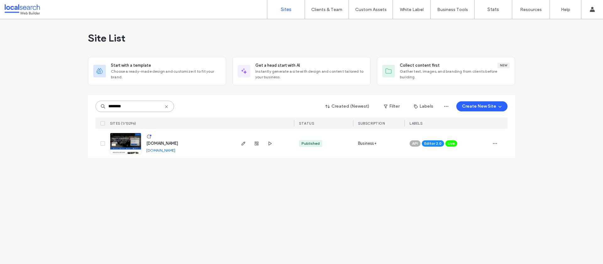
type input "********"
click at [173, 143] on span "www.autoteknsw.com.au" at bounding box center [162, 143] width 32 height 5
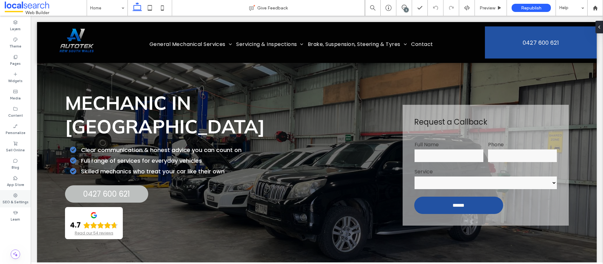
click at [19, 199] on label "SEO & Settings" at bounding box center [16, 201] width 26 height 7
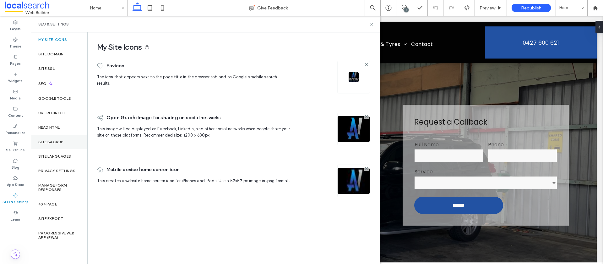
click at [61, 143] on label "Site Backup" at bounding box center [50, 142] width 25 height 4
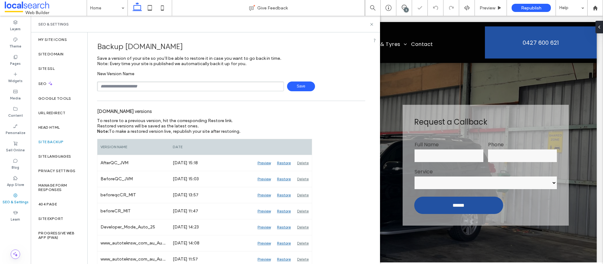
click at [155, 86] on input "text" at bounding box center [190, 86] width 187 height 10
type input "**********"
click at [292, 89] on span "Save" at bounding box center [301, 86] width 28 height 10
click at [370, 24] on icon at bounding box center [372, 24] width 5 height 5
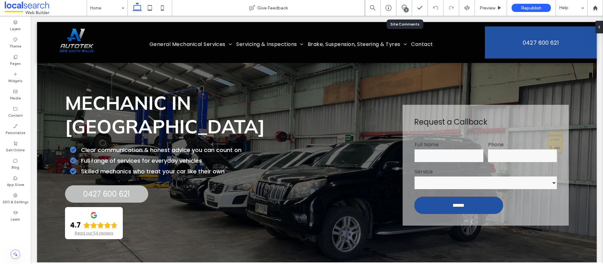
click at [402, 12] on div "5" at bounding box center [405, 8] width 16 height 16
click at [402, 4] on div "5" at bounding box center [405, 8] width 16 height 16
click at [407, 10] on div "5" at bounding box center [406, 10] width 5 height 5
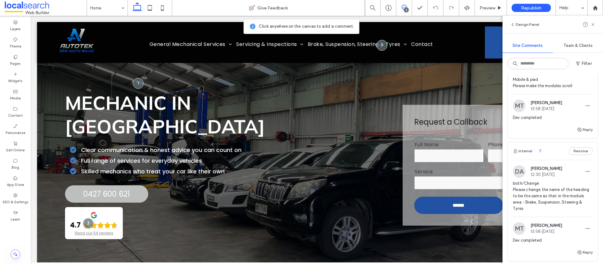
scroll to position [46, 0]
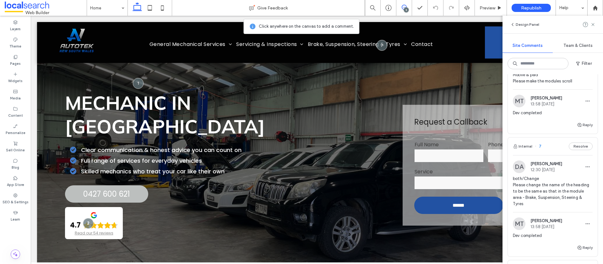
click at [571, 174] on div "DA Dawn Akenhead 12:30 Aug 13 2025 both/Change Please change the name of the he…" at bounding box center [553, 186] width 80 height 52
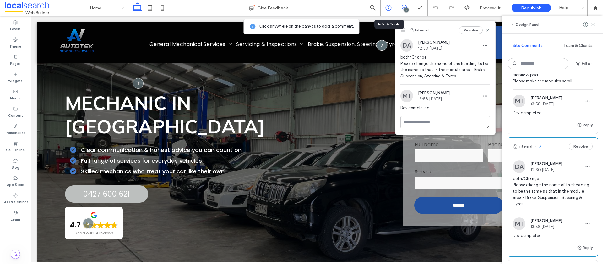
click at [392, 11] on div at bounding box center [389, 8] width 16 height 16
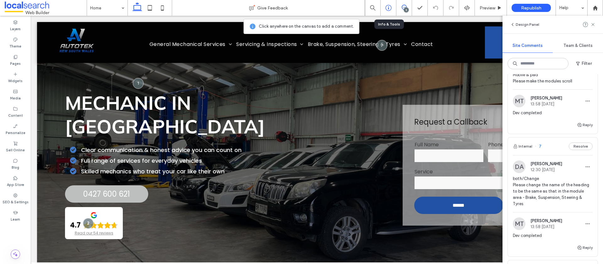
click at [389, 9] on icon at bounding box center [389, 8] width 6 height 6
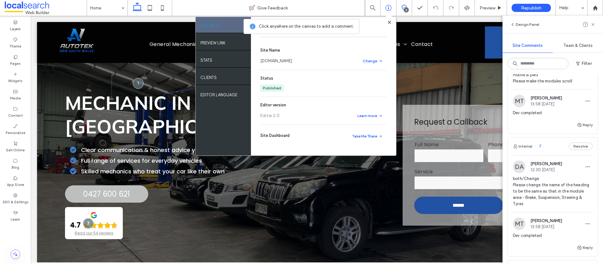
click at [283, 60] on link "www.autoteknsw.com.au" at bounding box center [277, 61] width 32 height 6
click at [489, 9] on span "Preview" at bounding box center [488, 7] width 16 height 5
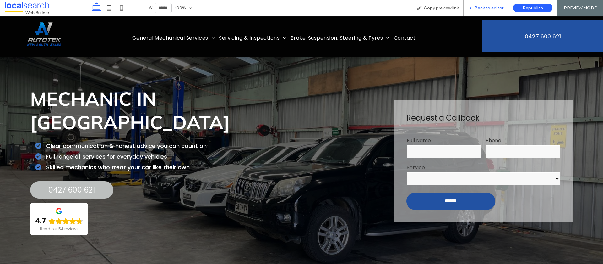
click at [491, 5] on span "Back to editor" at bounding box center [489, 7] width 29 height 5
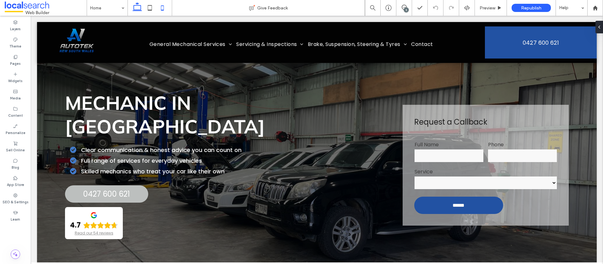
click at [167, 8] on icon at bounding box center [162, 8] width 13 height 13
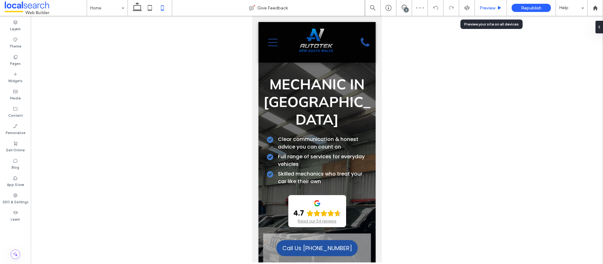
click at [497, 9] on icon at bounding box center [499, 8] width 5 height 5
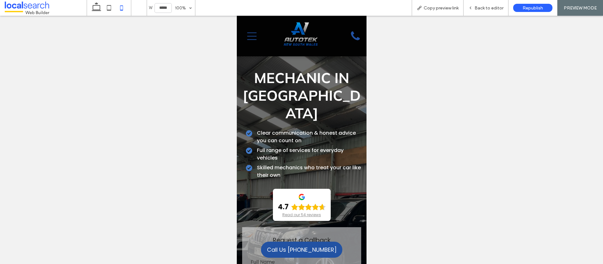
click at [254, 35] on icon "Menu Icon" at bounding box center [251, 35] width 9 height 9
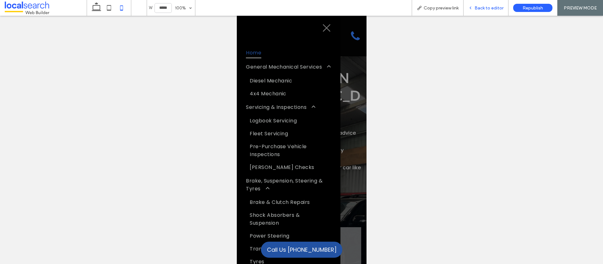
click at [493, 8] on span "Back to editor" at bounding box center [489, 7] width 29 height 5
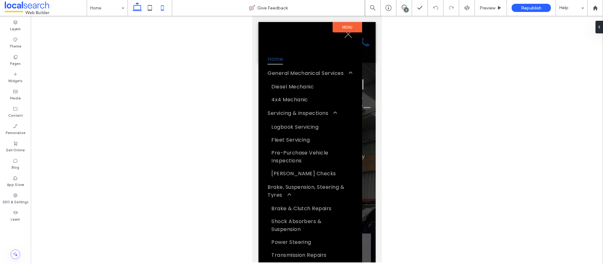
click at [132, 8] on icon at bounding box center [137, 8] width 13 height 13
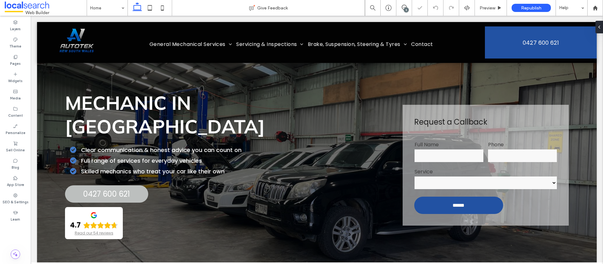
drag, startPoint x: 405, startPoint y: 7, endPoint x: 400, endPoint y: 12, distance: 7.1
click at [405, 7] on icon at bounding box center [404, 7] width 5 height 5
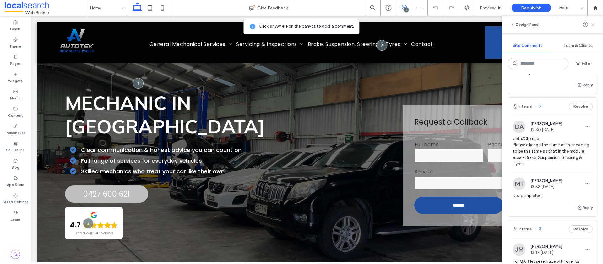
scroll to position [95, 0]
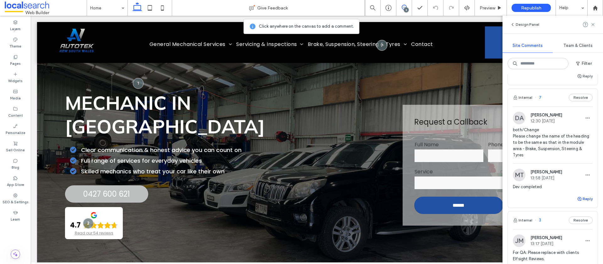
click at [584, 195] on button "Reply" at bounding box center [585, 199] width 16 height 8
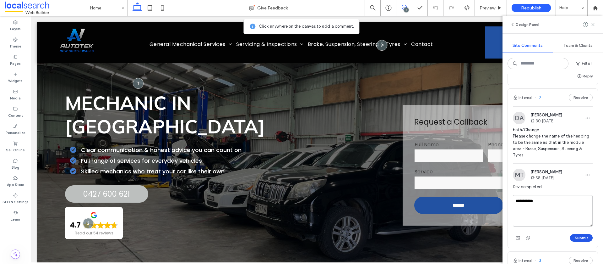
type textarea "**********"
click at [586, 234] on button "Submit" at bounding box center [581, 238] width 23 height 8
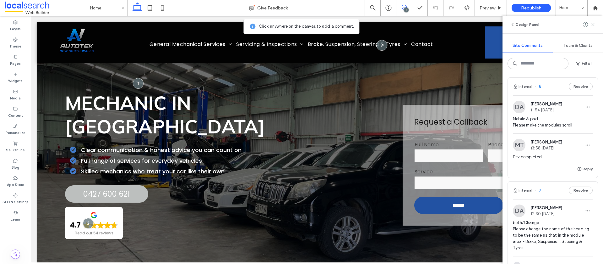
scroll to position [0, 0]
click at [569, 112] on div "DA Dawn Akenhead 11:54 Aug 14 2025" at bounding box center [553, 108] width 80 height 13
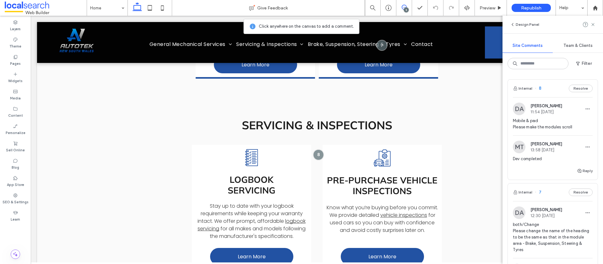
scroll to position [752, 0]
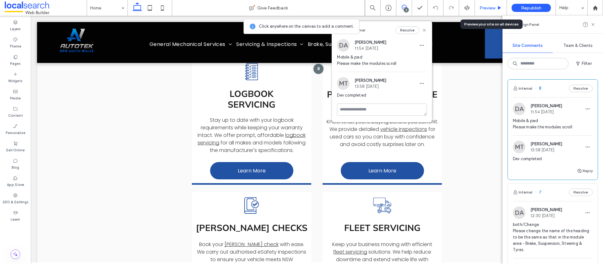
click at [483, 6] on span "Preview" at bounding box center [488, 7] width 16 height 5
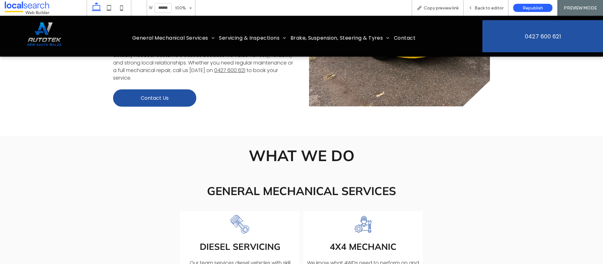
scroll to position [409, 0]
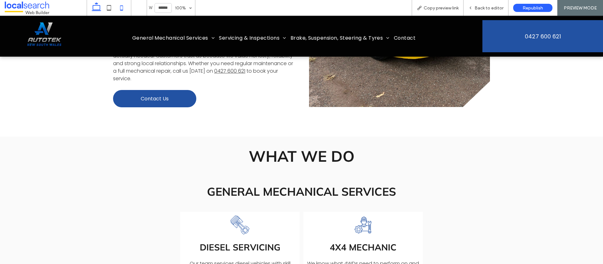
click at [116, 8] on icon at bounding box center [121, 8] width 13 height 13
type input "*****"
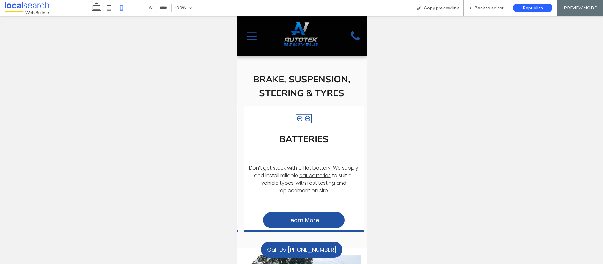
scroll to position [0, 632]
click at [483, 8] on span "Back to editor" at bounding box center [489, 7] width 29 height 5
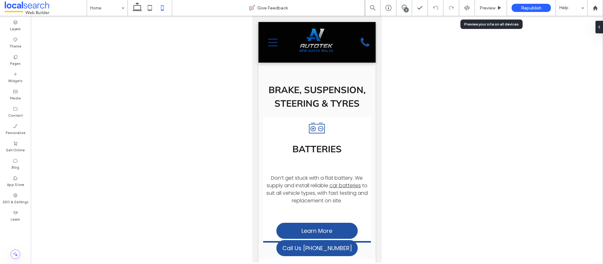
scroll to position [0, 566]
click at [131, 7] on div at bounding box center [150, 8] width 45 height 16
drag, startPoint x: 135, startPoint y: 7, endPoint x: 144, endPoint y: 7, distance: 8.2
click at [135, 7] on icon at bounding box center [137, 8] width 13 height 13
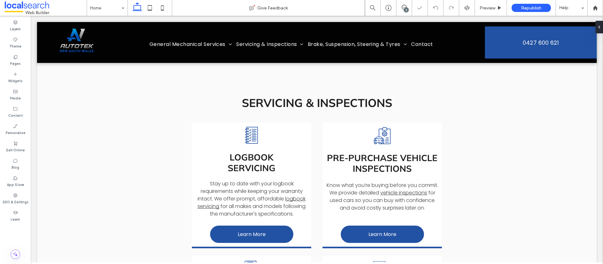
click at [404, 8] on div "5" at bounding box center [406, 10] width 5 height 5
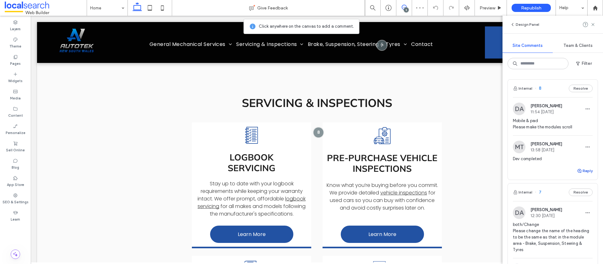
click at [585, 171] on button "Reply" at bounding box center [585, 171] width 16 height 8
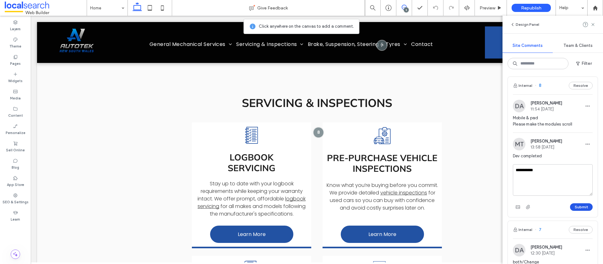
type textarea "**********"
click at [580, 207] on button "Submit" at bounding box center [581, 207] width 23 height 8
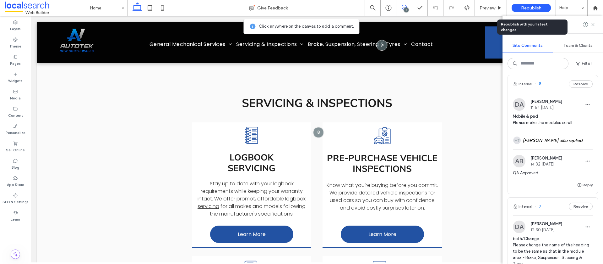
drag, startPoint x: 524, startPoint y: 5, endPoint x: 507, endPoint y: 33, distance: 33.3
click at [524, 5] on div "Republish" at bounding box center [531, 8] width 39 height 8
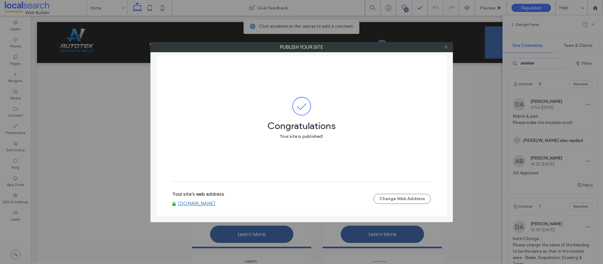
click at [447, 48] on use at bounding box center [446, 47] width 3 height 3
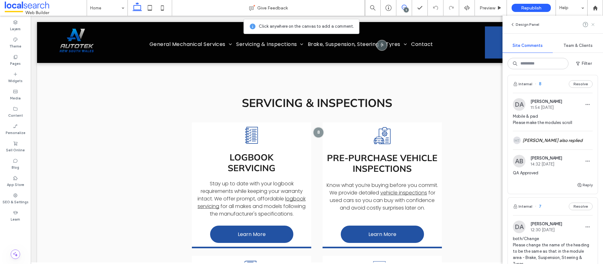
click at [594, 25] on icon at bounding box center [593, 24] width 5 height 5
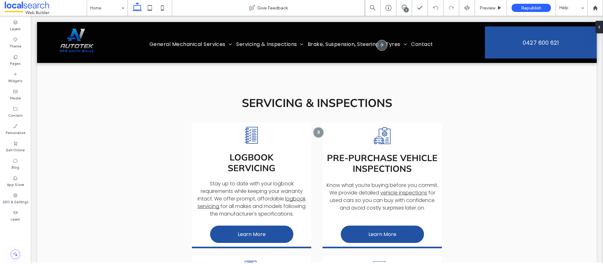
scroll to position [0, 0]
click at [593, 8] on icon at bounding box center [595, 7] width 5 height 5
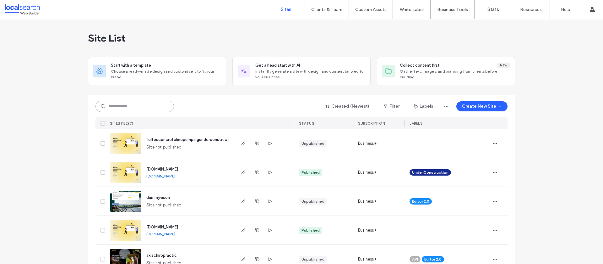
click at [138, 104] on input at bounding box center [135, 106] width 79 height 11
paste input "********"
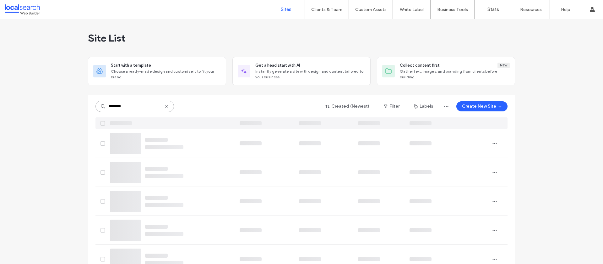
type input "********"
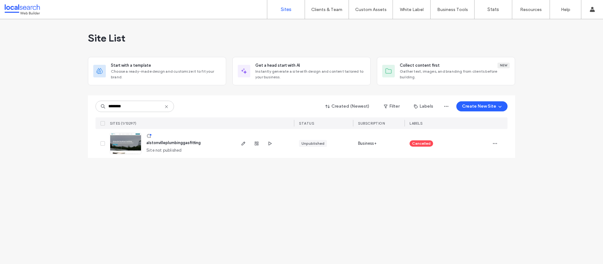
click at [168, 106] on icon at bounding box center [166, 106] width 5 height 5
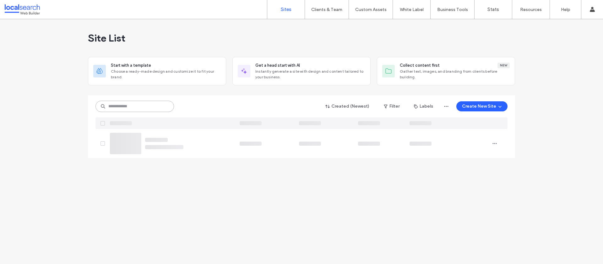
paste input "********"
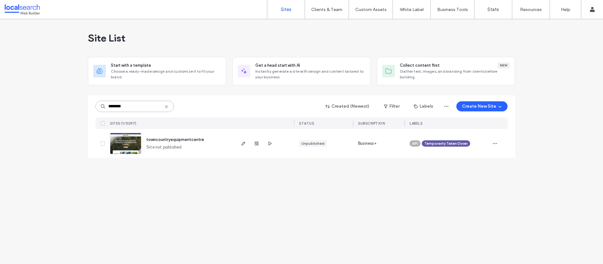
type input "********"
click at [178, 138] on span "towncountryequipmentcentre" at bounding box center [175, 139] width 58 height 5
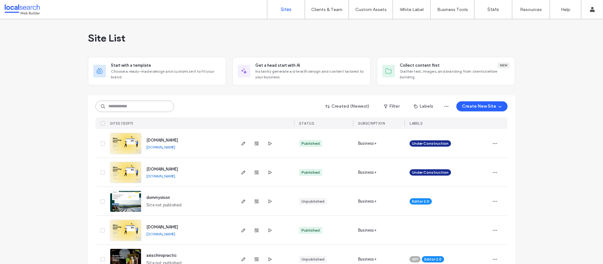
click at [113, 107] on input at bounding box center [135, 106] width 79 height 11
paste input "********"
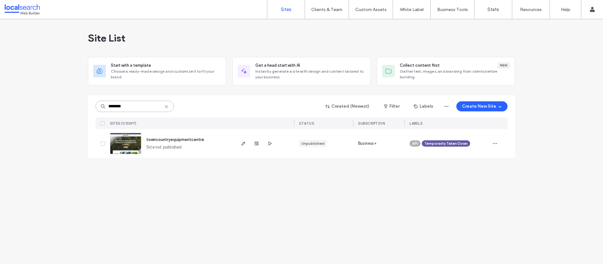
type input "********"
click at [467, 144] on span "Temporarily Taken Down" at bounding box center [446, 143] width 43 height 6
click at [474, 139] on icon at bounding box center [474, 138] width 3 height 3
click at [493, 144] on use "button" at bounding box center [495, 143] width 4 height 1
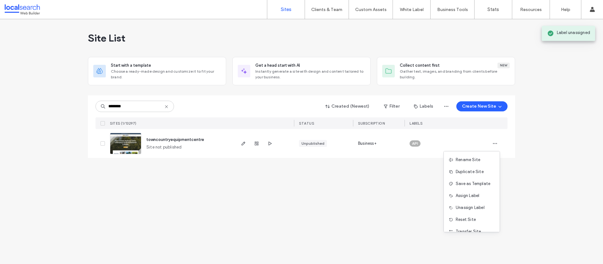
click at [478, 195] on span "Assign Label" at bounding box center [468, 195] width 24 height 6
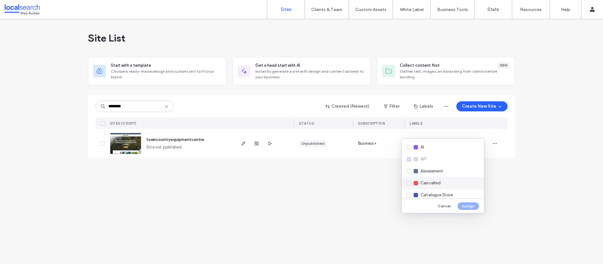
click at [431, 183] on span "Cancelled" at bounding box center [431, 183] width 20 height 6
drag, startPoint x: 469, startPoint y: 206, endPoint x: 475, endPoint y: 206, distance: 5.7
click at [469, 206] on button "Assign" at bounding box center [468, 206] width 21 height 8
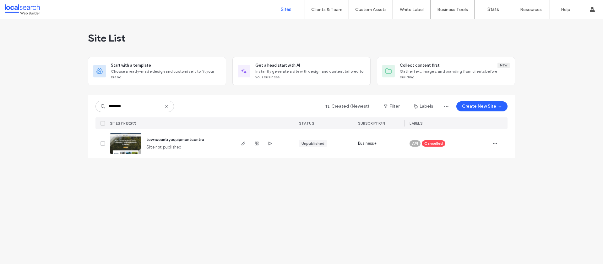
drag, startPoint x: 165, startPoint y: 107, endPoint x: 160, endPoint y: 107, distance: 4.7
click at [165, 107] on icon at bounding box center [166, 106] width 5 height 5
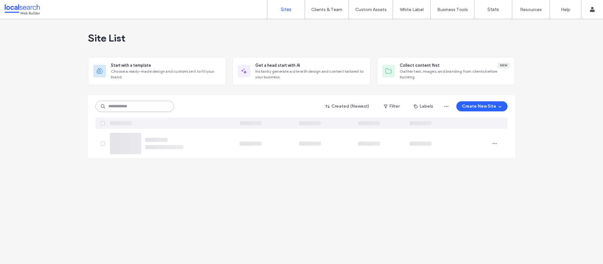
paste input "********"
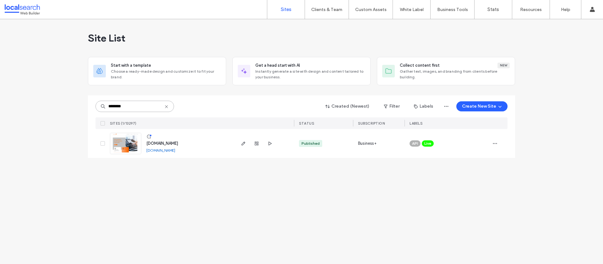
type input "********"
click at [164, 144] on span "[DOMAIN_NAME]" at bounding box center [162, 143] width 32 height 5
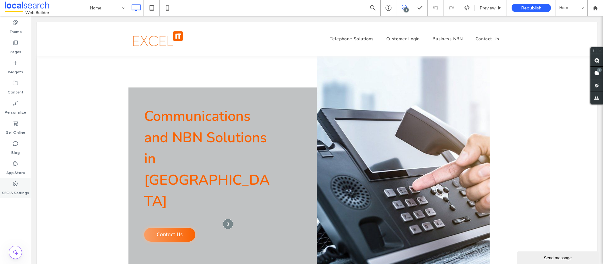
click at [18, 181] on icon at bounding box center [15, 183] width 6 height 6
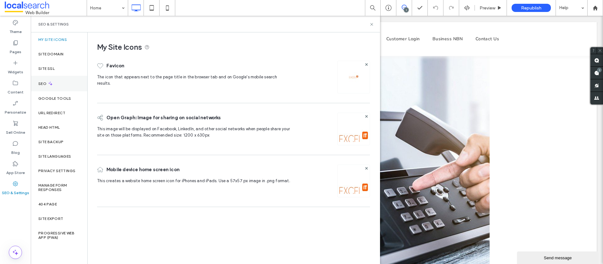
click at [53, 83] on div "SEO" at bounding box center [59, 83] width 57 height 15
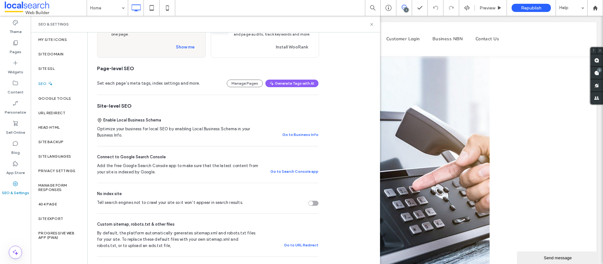
scroll to position [58, 0]
click at [312, 204] on div "Tell search engines not to crawl your site so it won’t appear in search results." at bounding box center [314, 202] width 10 height 5
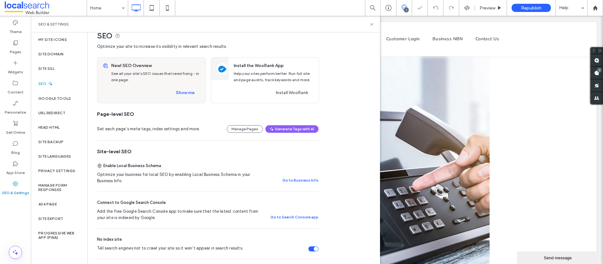
scroll to position [1, 0]
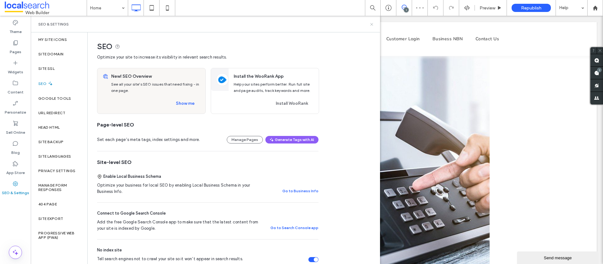
click at [371, 23] on use at bounding box center [371, 24] width 3 height 3
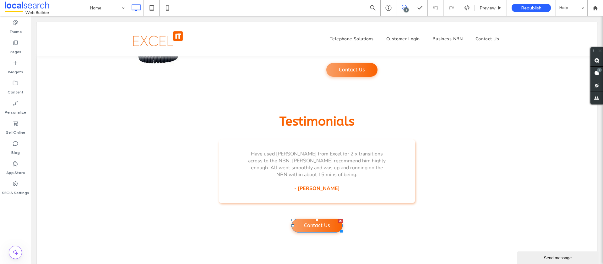
scroll to position [1099, 0]
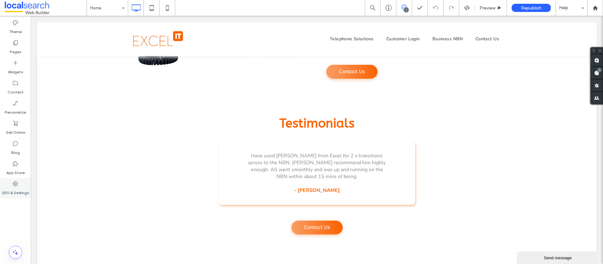
click at [19, 182] on div "SEO & Settings" at bounding box center [15, 188] width 31 height 20
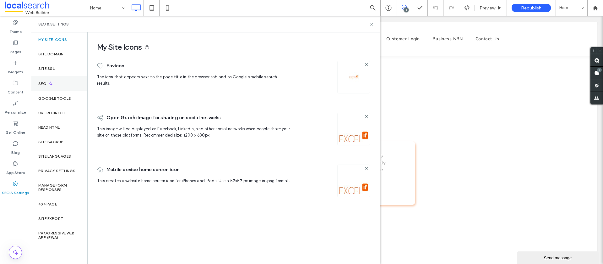
click at [60, 82] on div "SEO" at bounding box center [59, 83] width 57 height 15
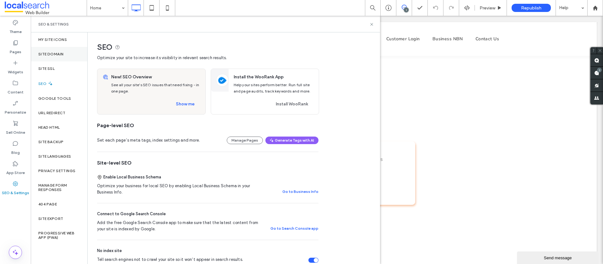
click at [49, 56] on div "Site Domain" at bounding box center [59, 54] width 57 height 14
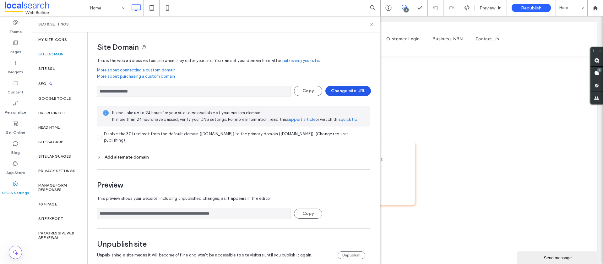
click at [334, 92] on button "Change site URL" at bounding box center [349, 91] width 46 height 10
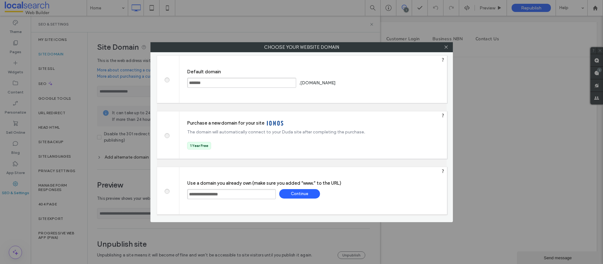
drag, startPoint x: 166, startPoint y: 80, endPoint x: 188, endPoint y: 79, distance: 22.0
click at [167, 80] on span at bounding box center [167, 79] width 0 height 5
click at [381, 80] on div "Save" at bounding box center [361, 82] width 41 height 9
type input "**********"
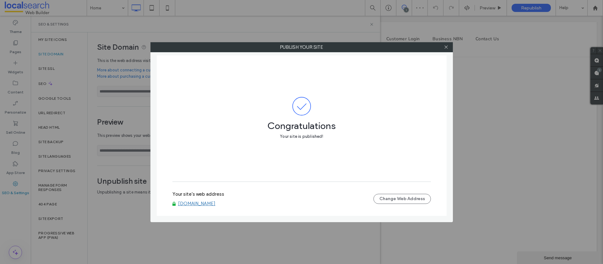
drag, startPoint x: 446, startPoint y: 48, endPoint x: 384, endPoint y: 58, distance: 62.6
click at [446, 48] on icon at bounding box center [446, 47] width 5 height 5
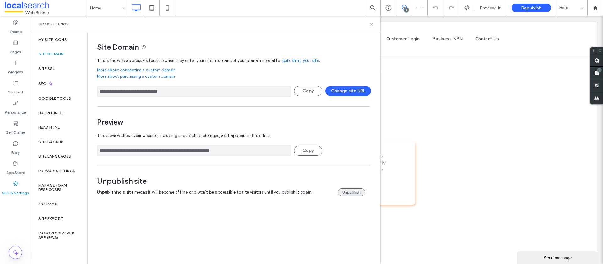
click at [349, 190] on button "Unpublish" at bounding box center [352, 192] width 28 height 8
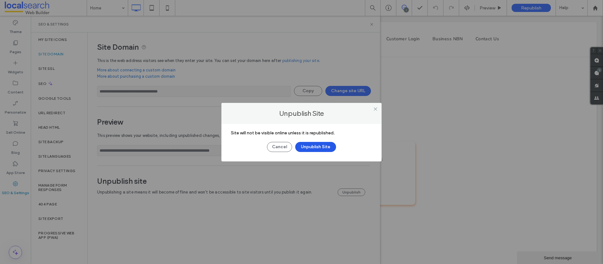
click at [321, 144] on button "Unpublish Site" at bounding box center [315, 147] width 41 height 10
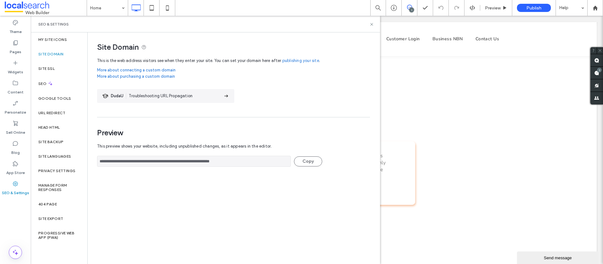
click at [317, 21] on div "SEO & Settings" at bounding box center [205, 24] width 349 height 17
click at [595, 9] on icon at bounding box center [595, 7] width 5 height 5
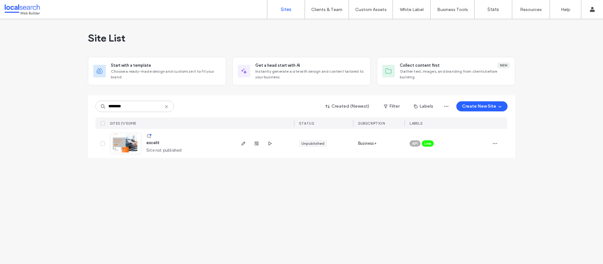
type input "********"
click at [430, 142] on span "Live" at bounding box center [428, 143] width 7 height 6
click at [441, 138] on span at bounding box center [438, 138] width 5 height 5
click at [498, 144] on span "button" at bounding box center [495, 143] width 10 height 10
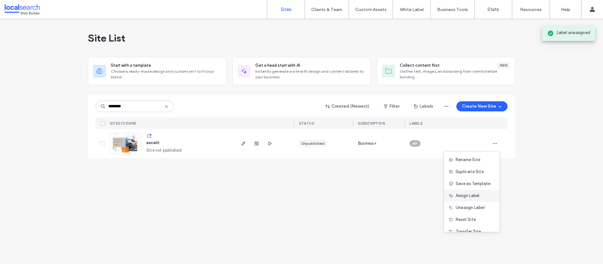
click at [477, 196] on span "Assign Label" at bounding box center [468, 195] width 24 height 6
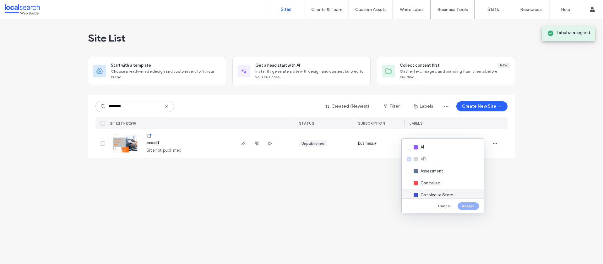
drag, startPoint x: 424, startPoint y: 184, endPoint x: 447, endPoint y: 191, distance: 24.0
click at [424, 184] on span "Cancelled" at bounding box center [431, 183] width 20 height 6
drag, startPoint x: 469, startPoint y: 206, endPoint x: 392, endPoint y: 187, distance: 79.0
click at [469, 206] on button "Assign" at bounding box center [468, 206] width 21 height 8
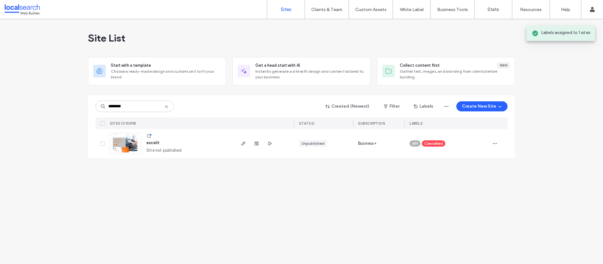
click at [167, 106] on icon at bounding box center [166, 106] width 5 height 5
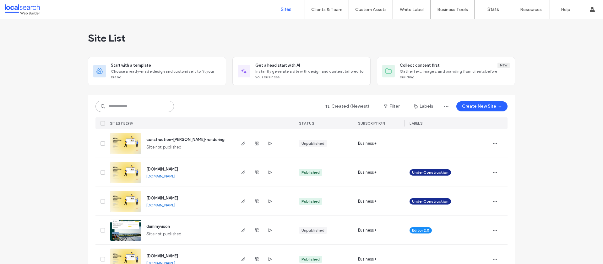
click at [116, 107] on input at bounding box center [135, 106] width 79 height 11
paste input "********"
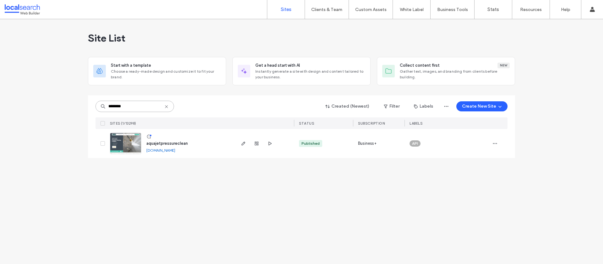
type input "********"
click at [162, 144] on span "aquajetpressureclean" at bounding box center [166, 143] width 41 height 5
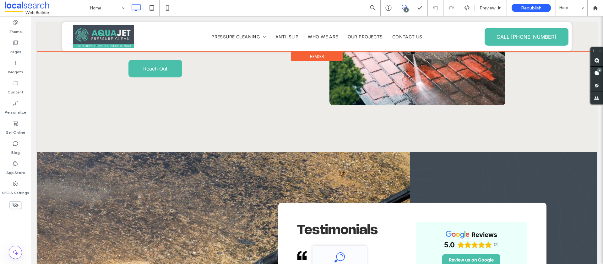
scroll to position [1627, 0]
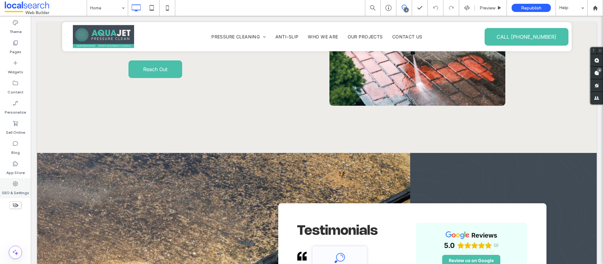
click at [13, 189] on label "SEO & Settings" at bounding box center [15, 191] width 27 height 9
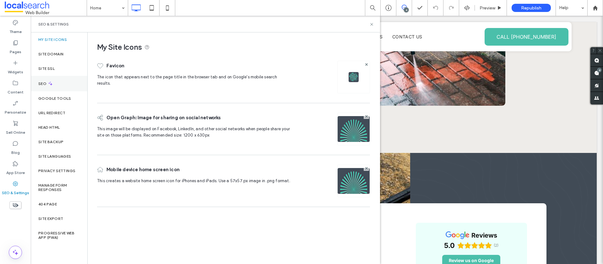
click at [49, 85] on icon at bounding box center [50, 83] width 5 height 5
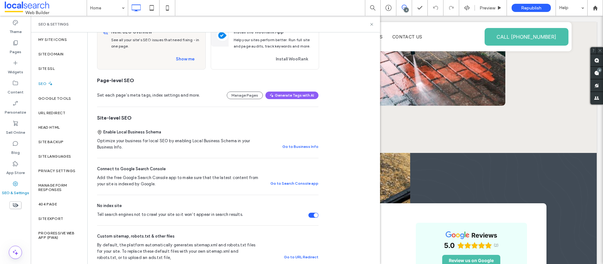
scroll to position [0, 0]
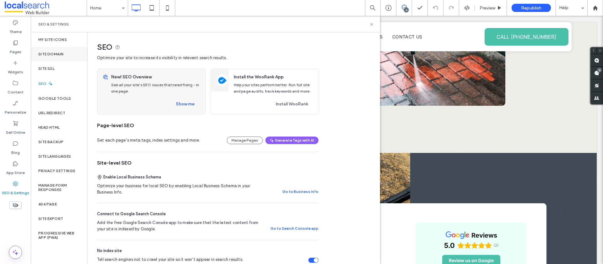
click at [60, 56] on label "Site Domain" at bounding box center [50, 54] width 25 height 4
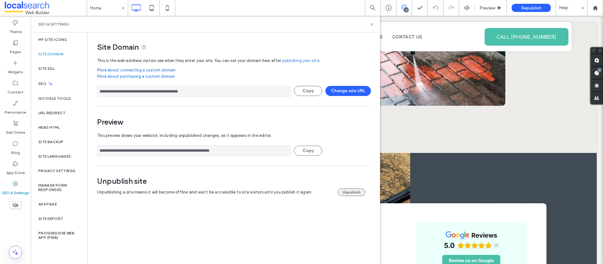
click at [350, 193] on button "Unpublish" at bounding box center [352, 192] width 28 height 8
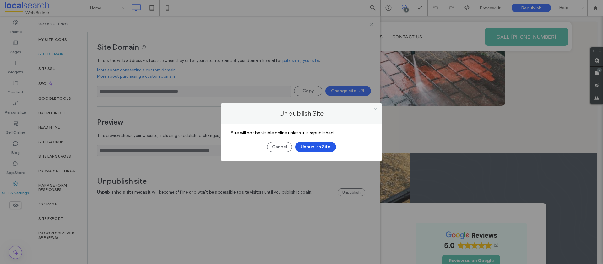
click at [322, 148] on button "Unpublish Site" at bounding box center [315, 147] width 41 height 10
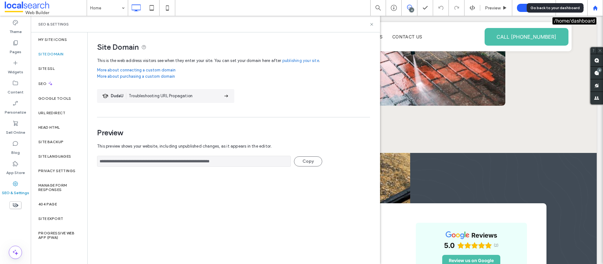
click at [595, 6] on use at bounding box center [595, 7] width 5 height 5
